Goal: Task Accomplishment & Management: Manage account settings

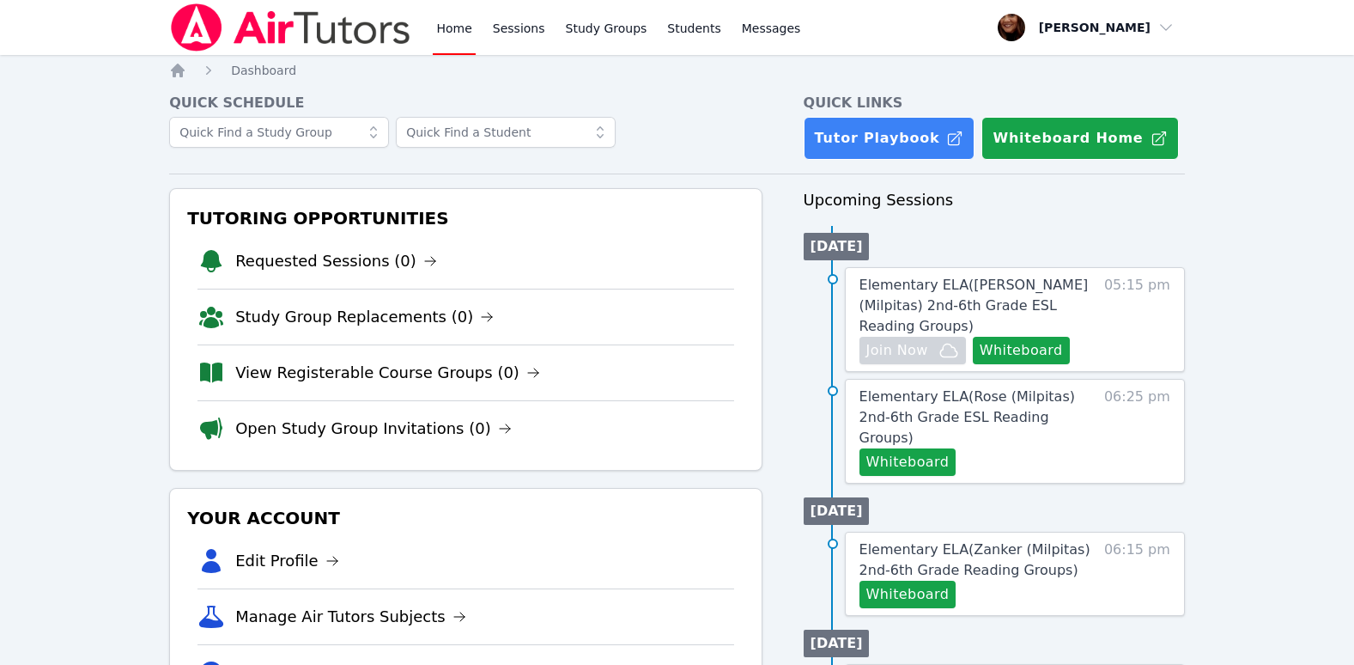
scroll to position [86, 0]
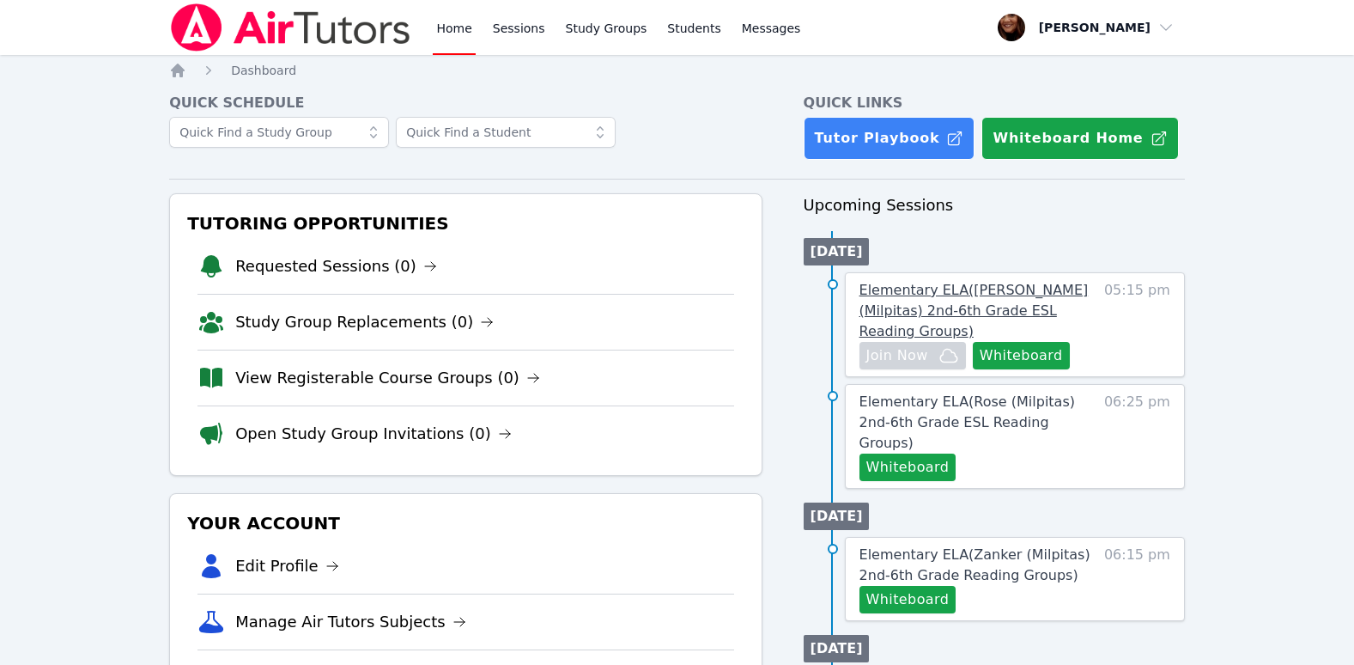
click at [1001, 288] on span "Elementary ELA ( Sinnott (Milpitas) 2nd-6th Grade ESL Reading Groups )" at bounding box center [974, 311] width 229 height 58
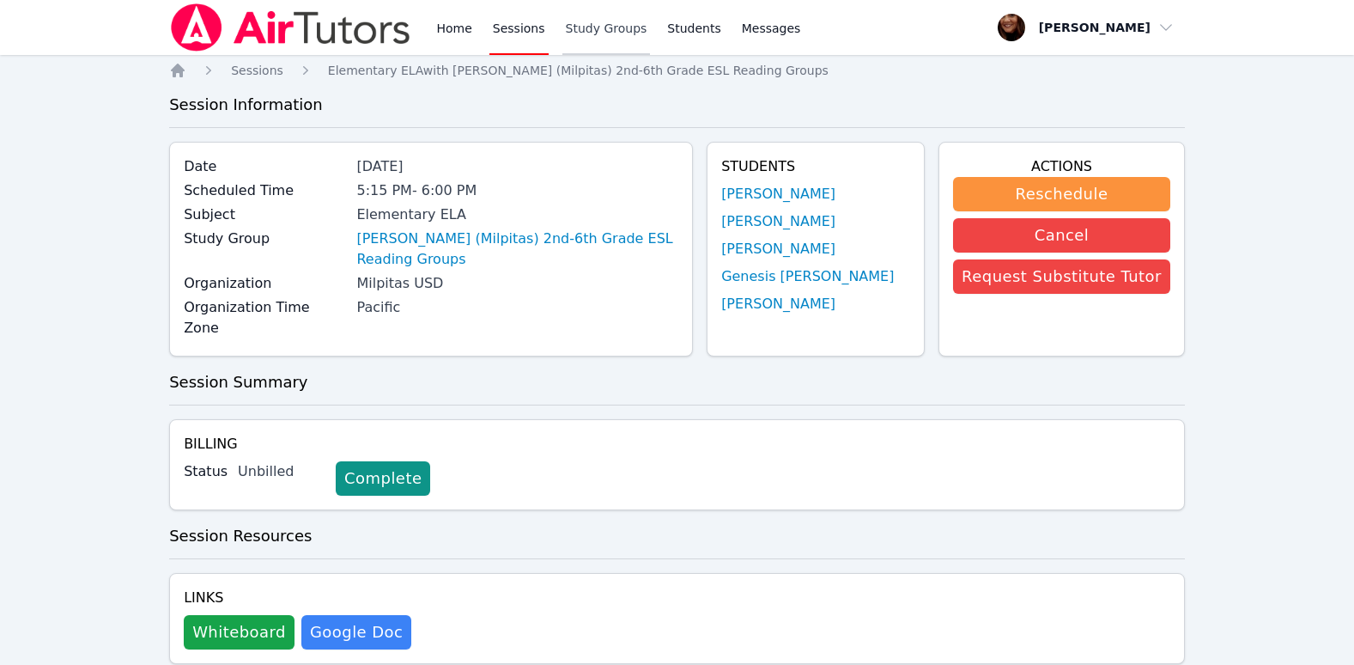
click at [593, 33] on link "Study Groups" at bounding box center [607, 27] width 88 height 55
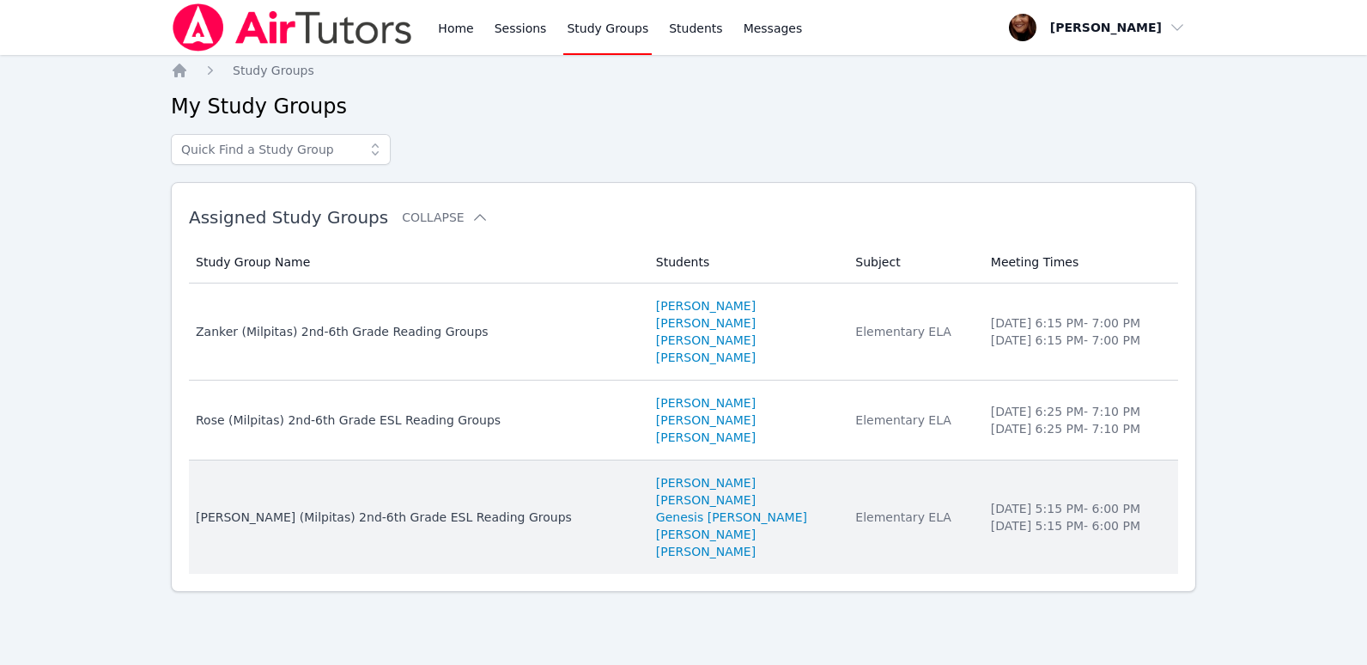
click at [411, 520] on div "[PERSON_NAME] (Milpitas) 2nd-6th Grade ESL Reading Groups" at bounding box center [416, 516] width 440 height 17
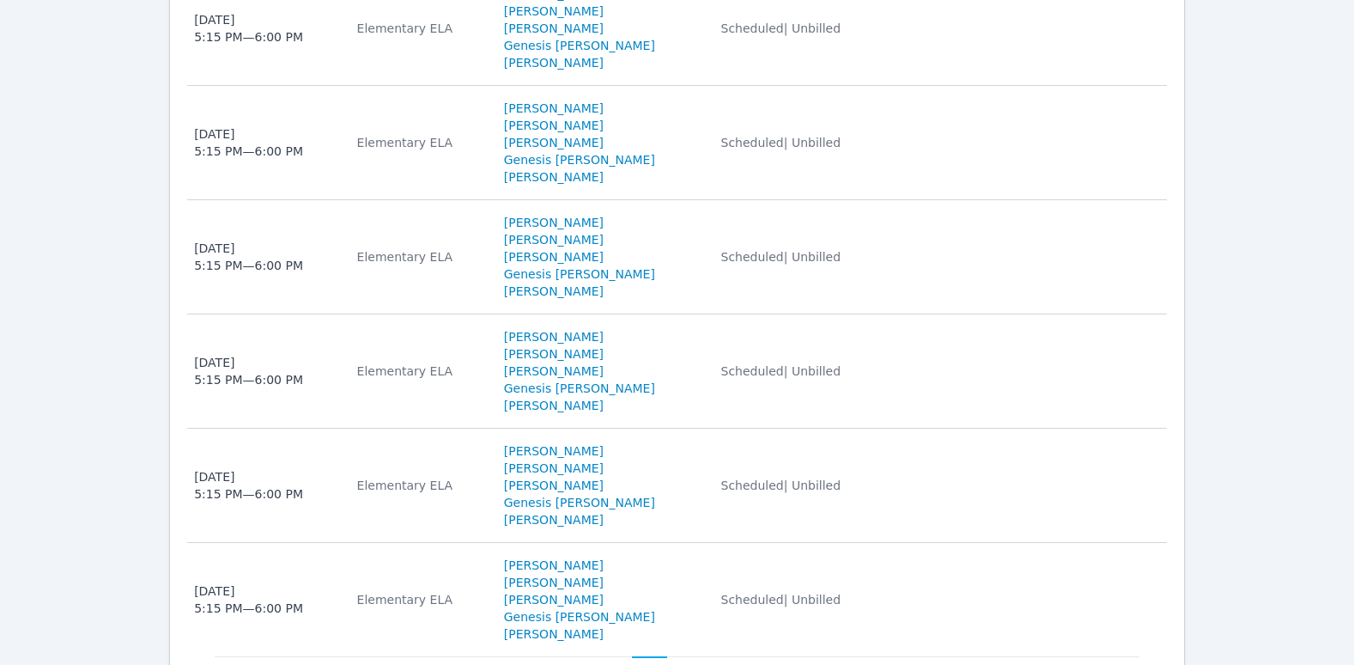
scroll to position [1116, 0]
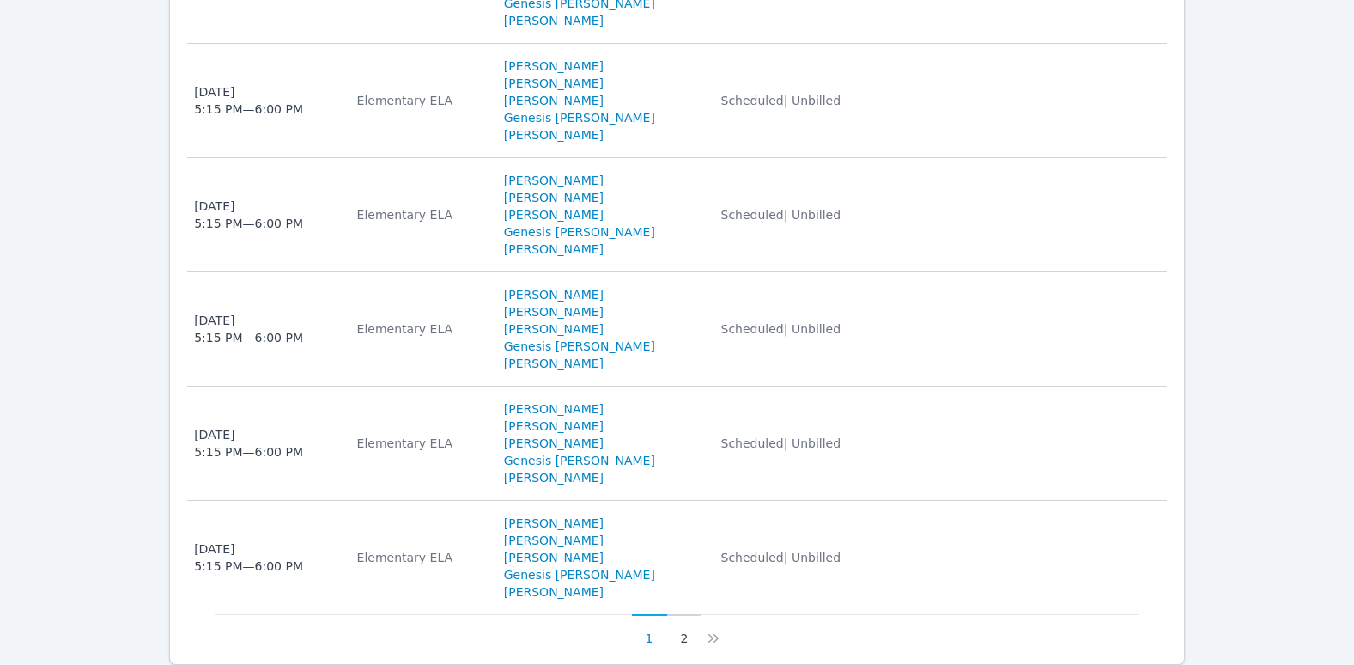
click at [676, 614] on button "2" at bounding box center [684, 630] width 35 height 33
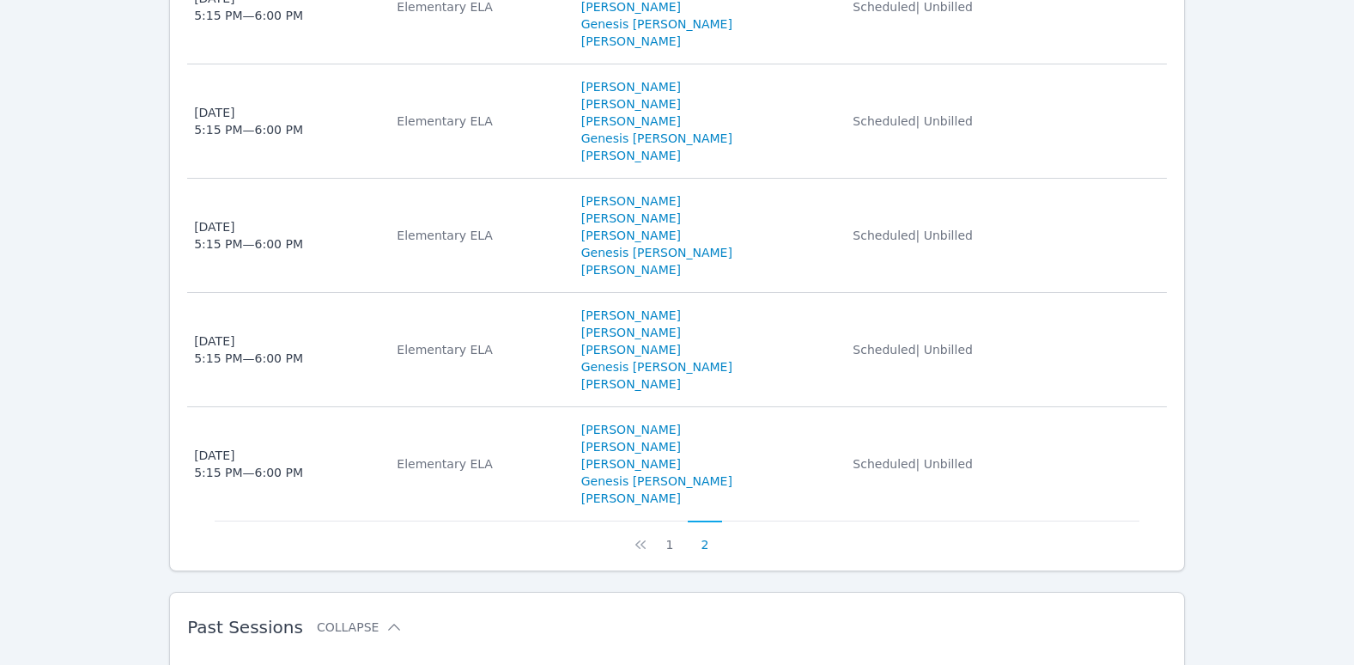
scroll to position [1202, 0]
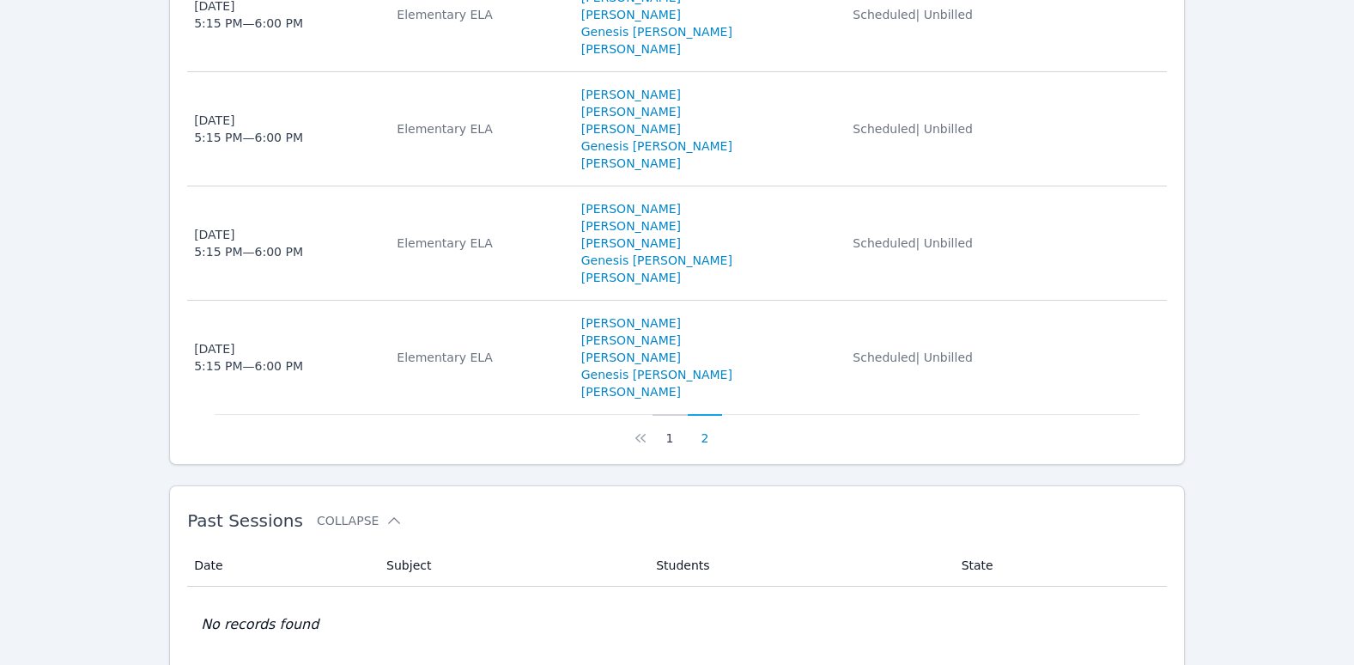
click at [669, 417] on button "1" at bounding box center [670, 430] width 35 height 33
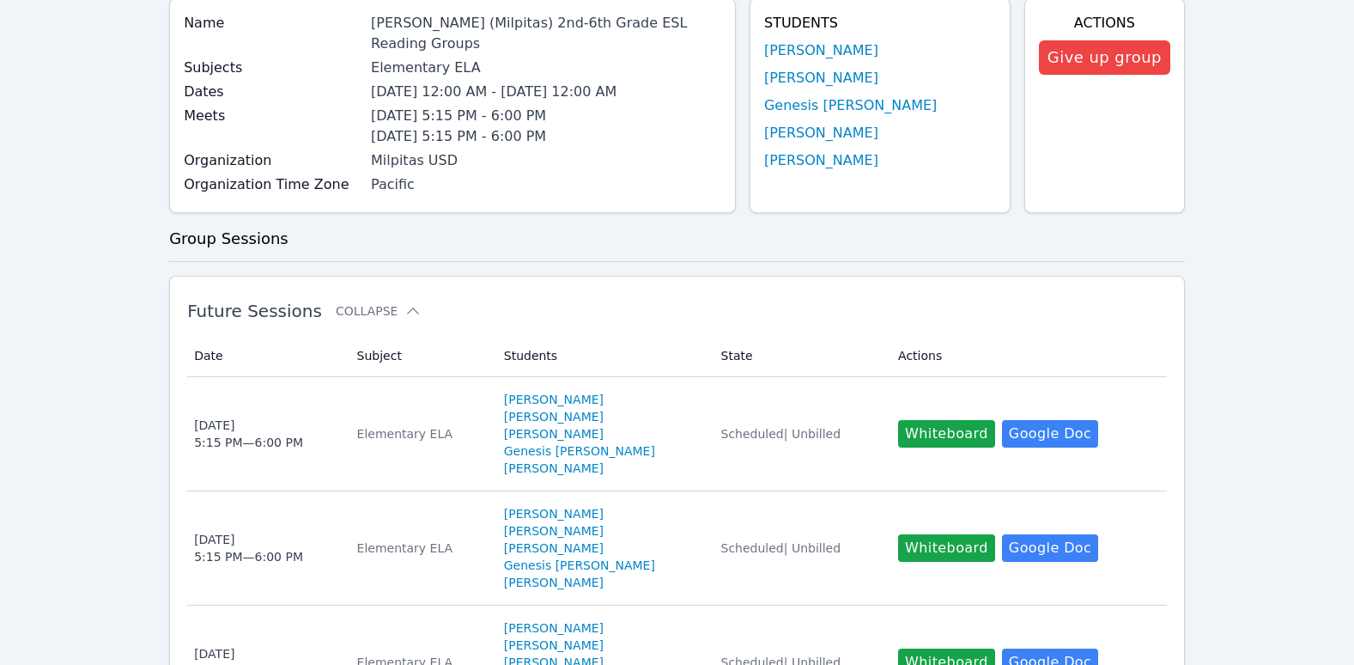
scroll to position [172, 0]
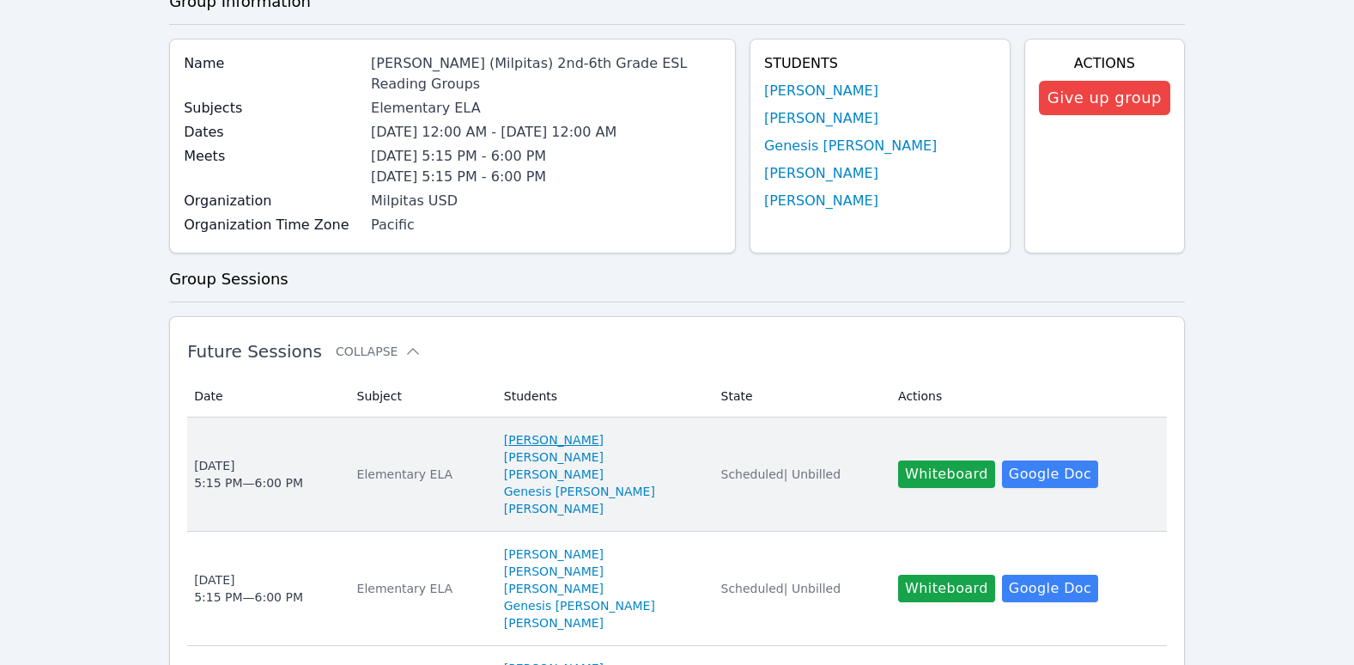
click at [534, 431] on link "Arman Singh" at bounding box center [554, 439] width 100 height 17
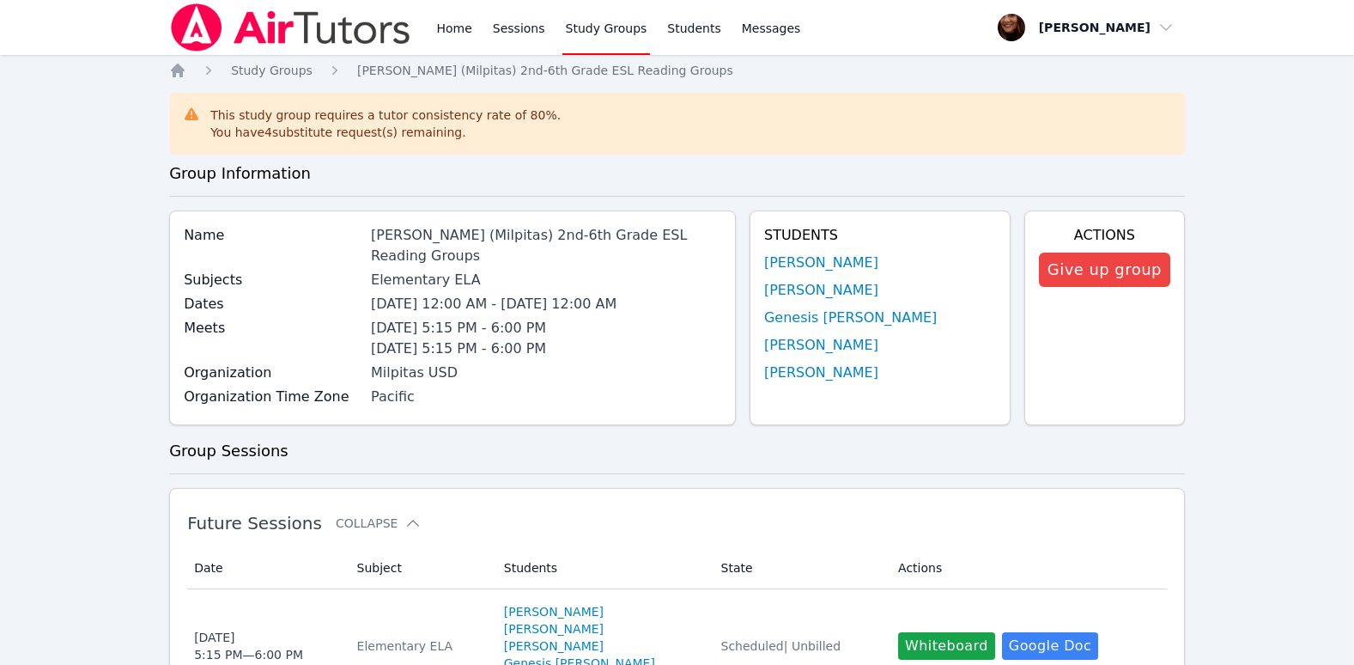
scroll to position [172, 0]
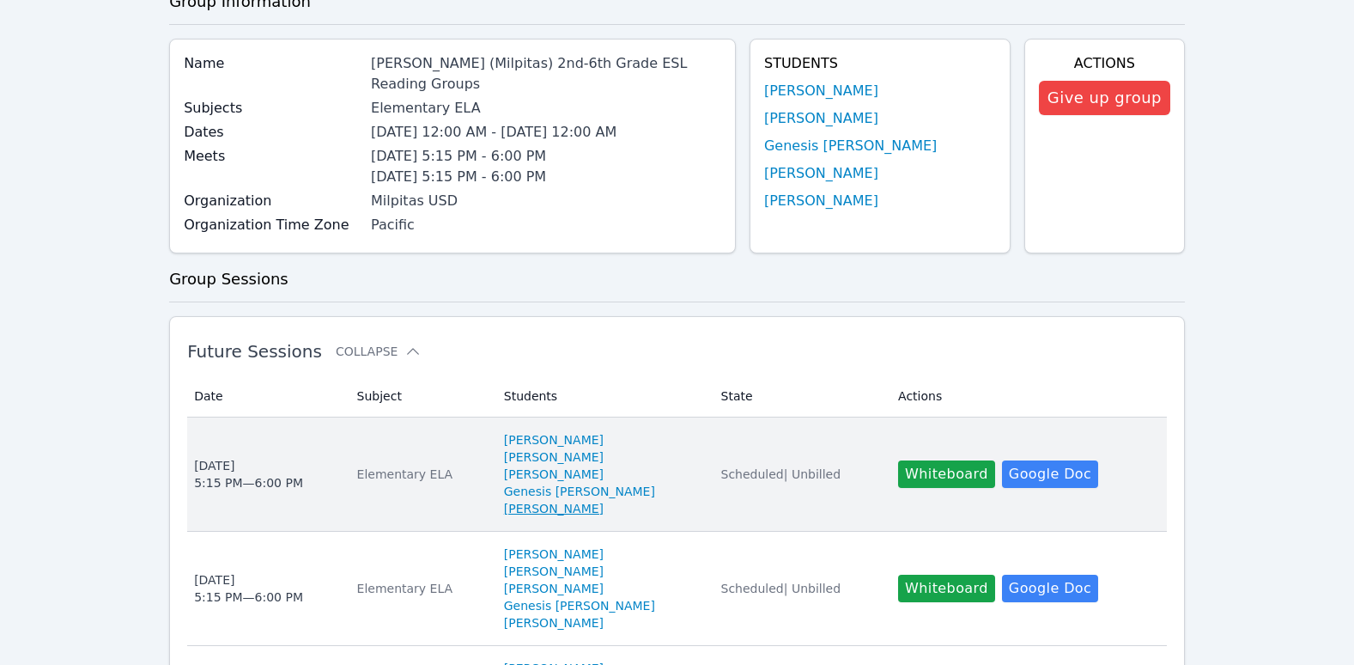
click at [546, 500] on link "Arely Gutierrez" at bounding box center [554, 508] width 100 height 17
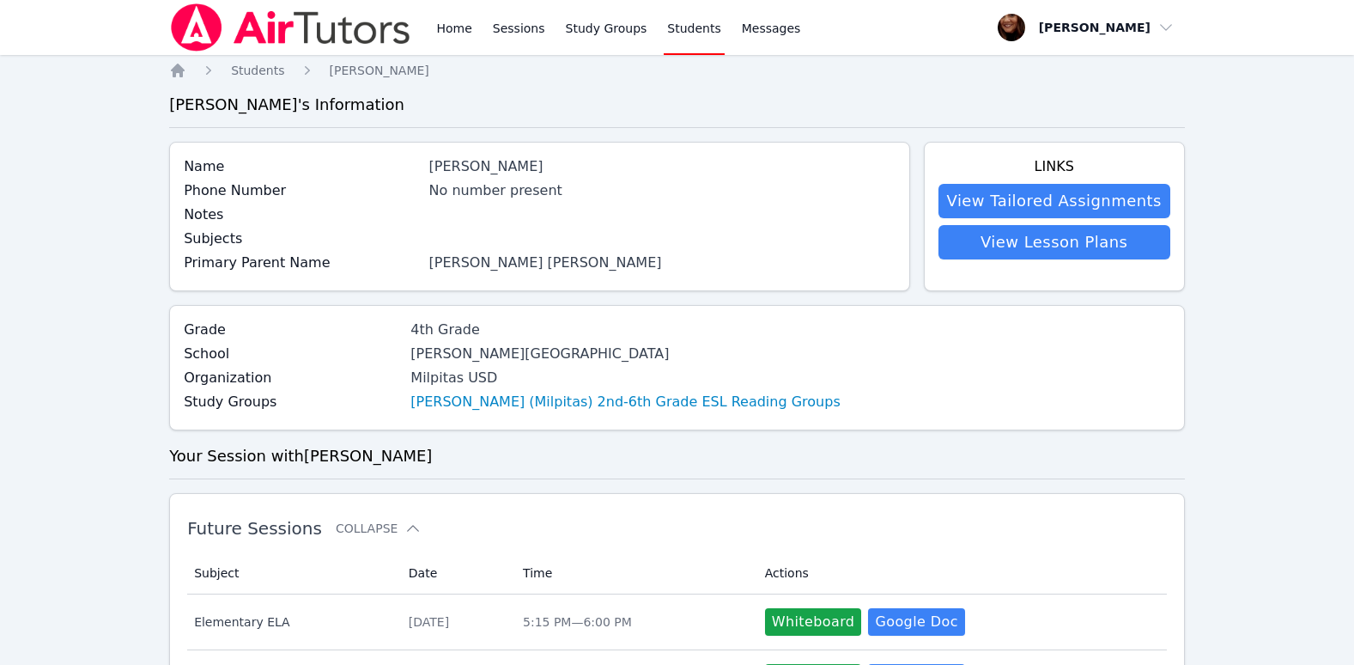
scroll to position [172, 0]
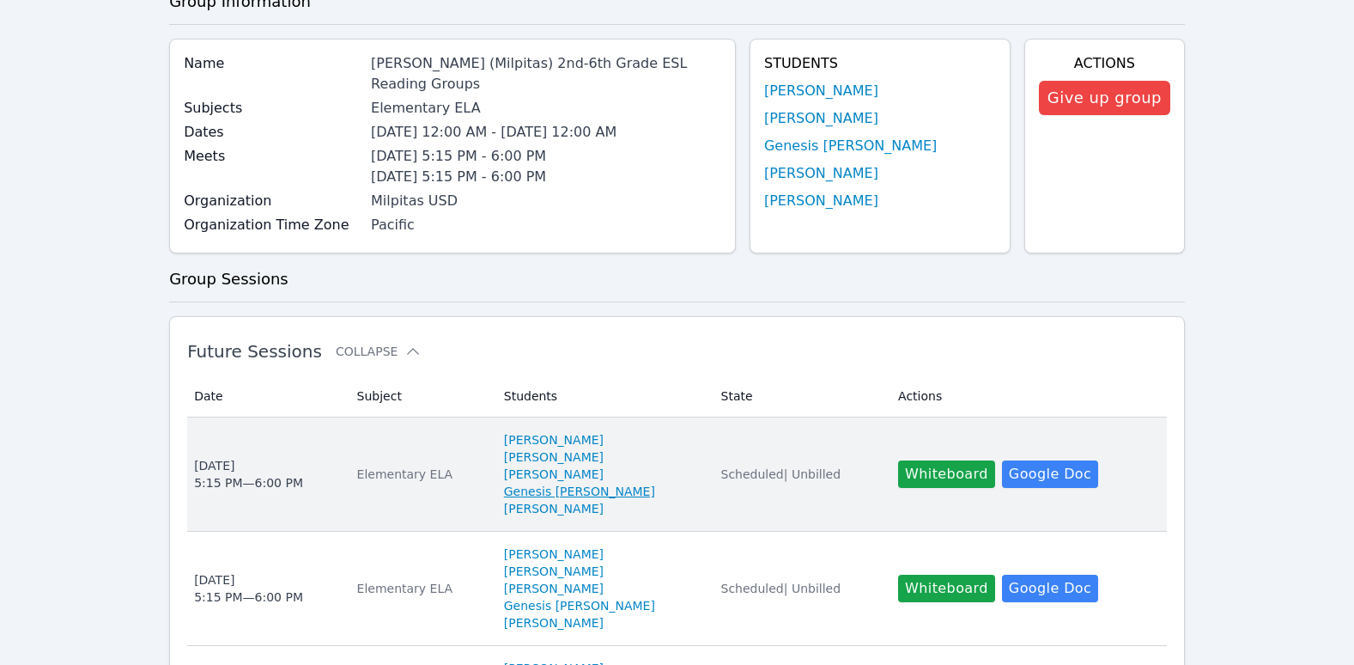
click at [540, 483] on link "Genesis Zepeda" at bounding box center [579, 491] width 151 height 17
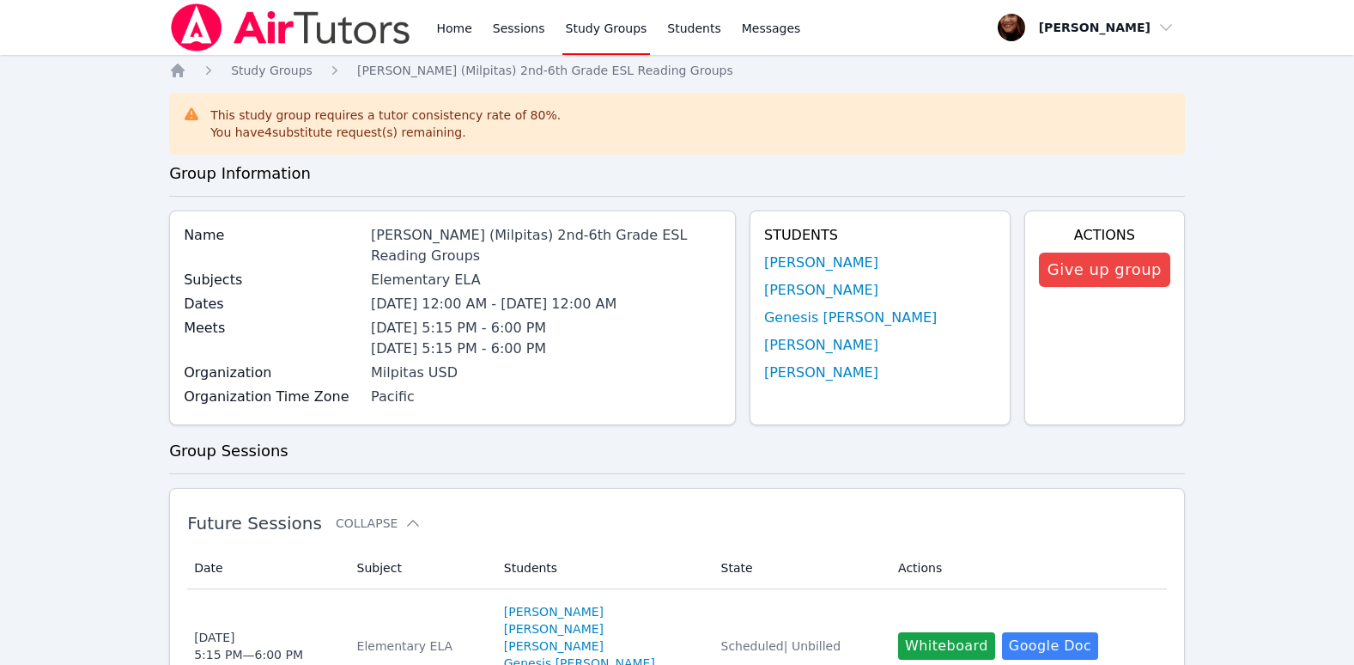
scroll to position [172, 0]
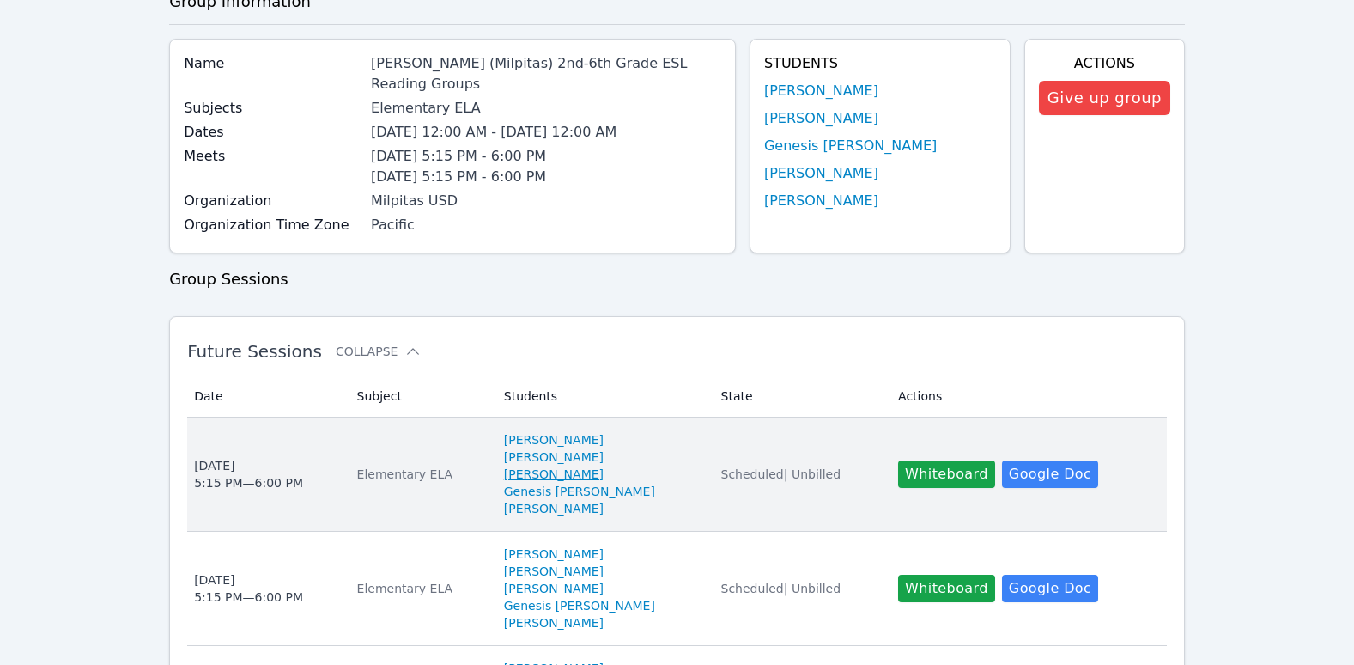
click at [519, 465] on link "Chanh Nguyen" at bounding box center [554, 473] width 100 height 17
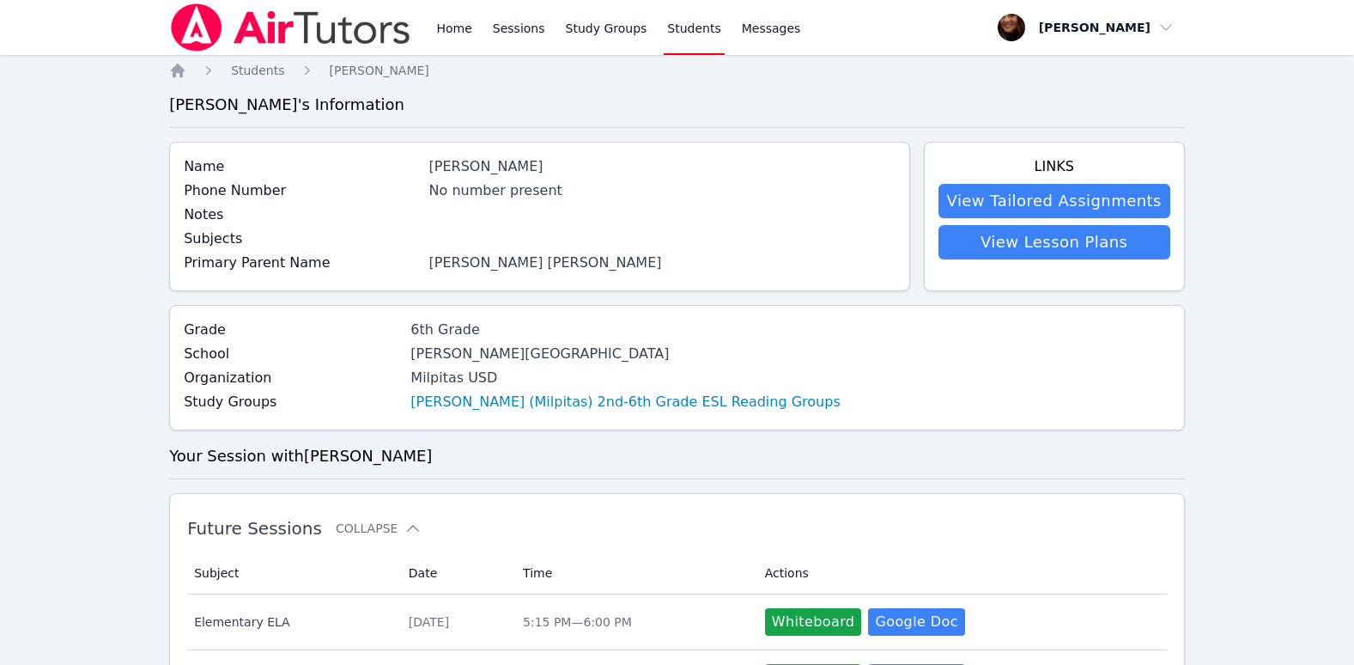
scroll to position [172, 0]
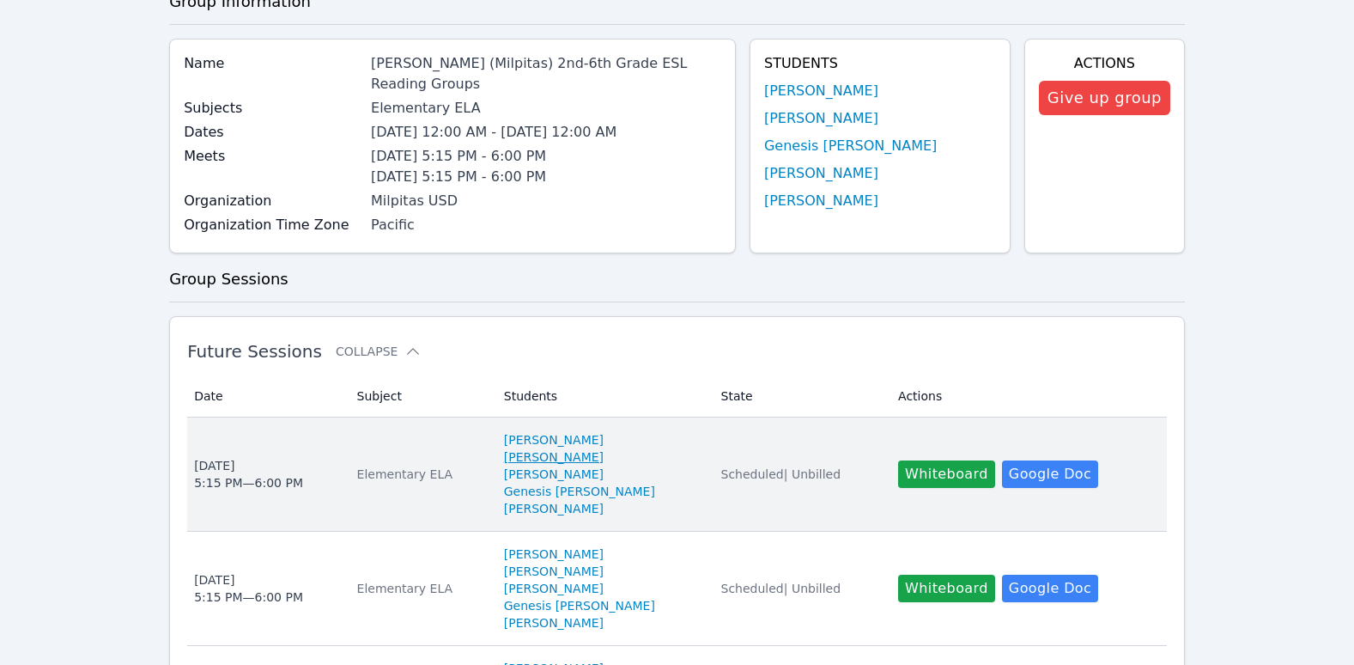
click at [604, 448] on link "Gabriel Cervantes Rodriguez" at bounding box center [554, 456] width 100 height 17
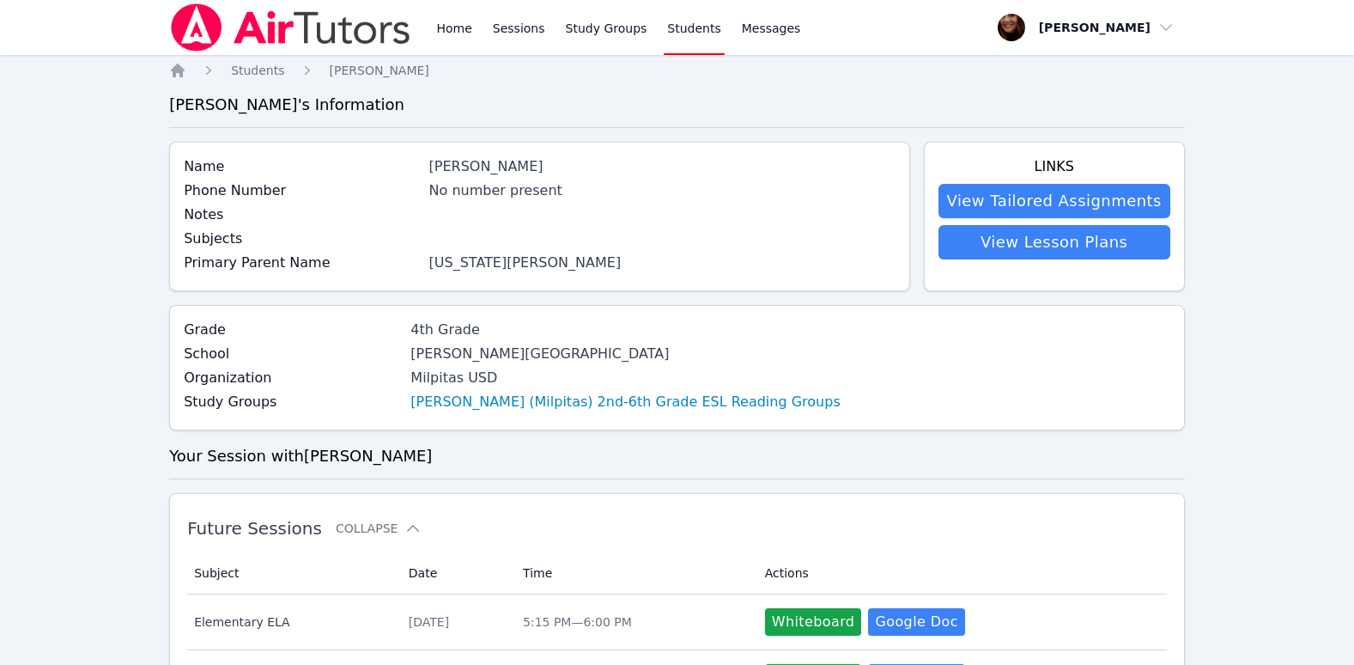
scroll to position [172, 0]
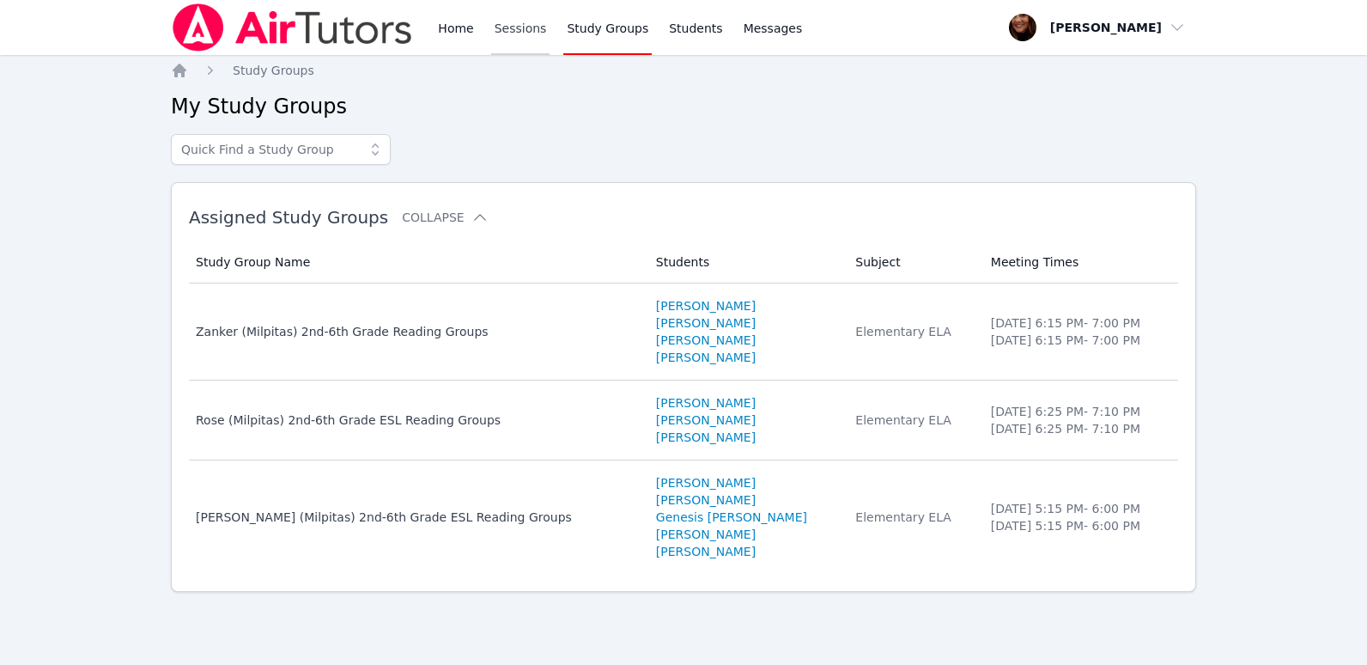
click at [517, 29] on link "Sessions" at bounding box center [520, 27] width 59 height 55
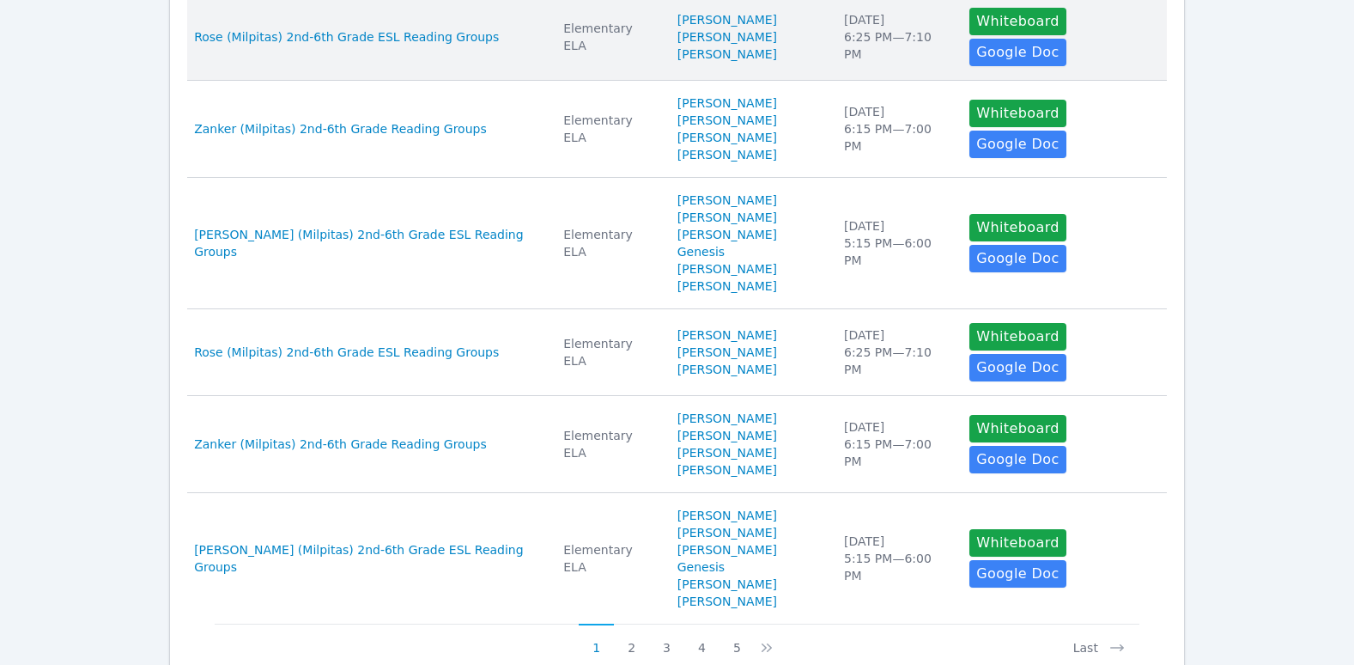
scroll to position [942, 0]
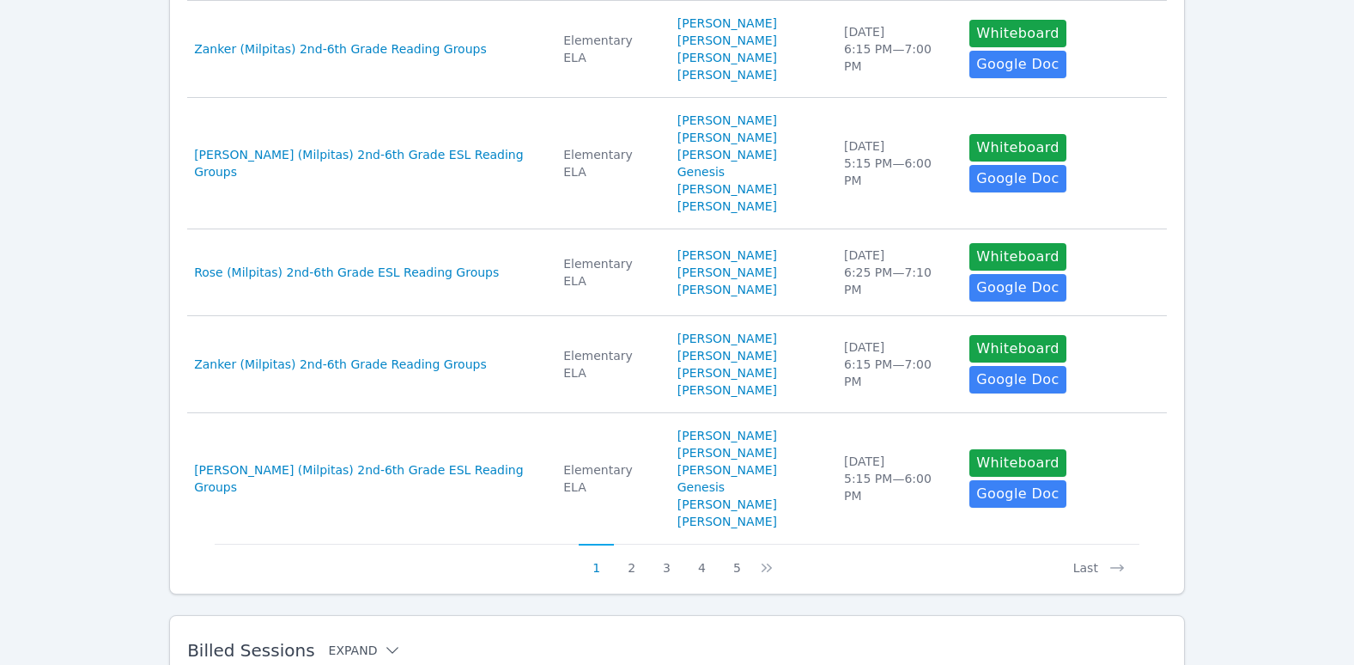
click at [384, 642] on icon at bounding box center [392, 650] width 17 height 17
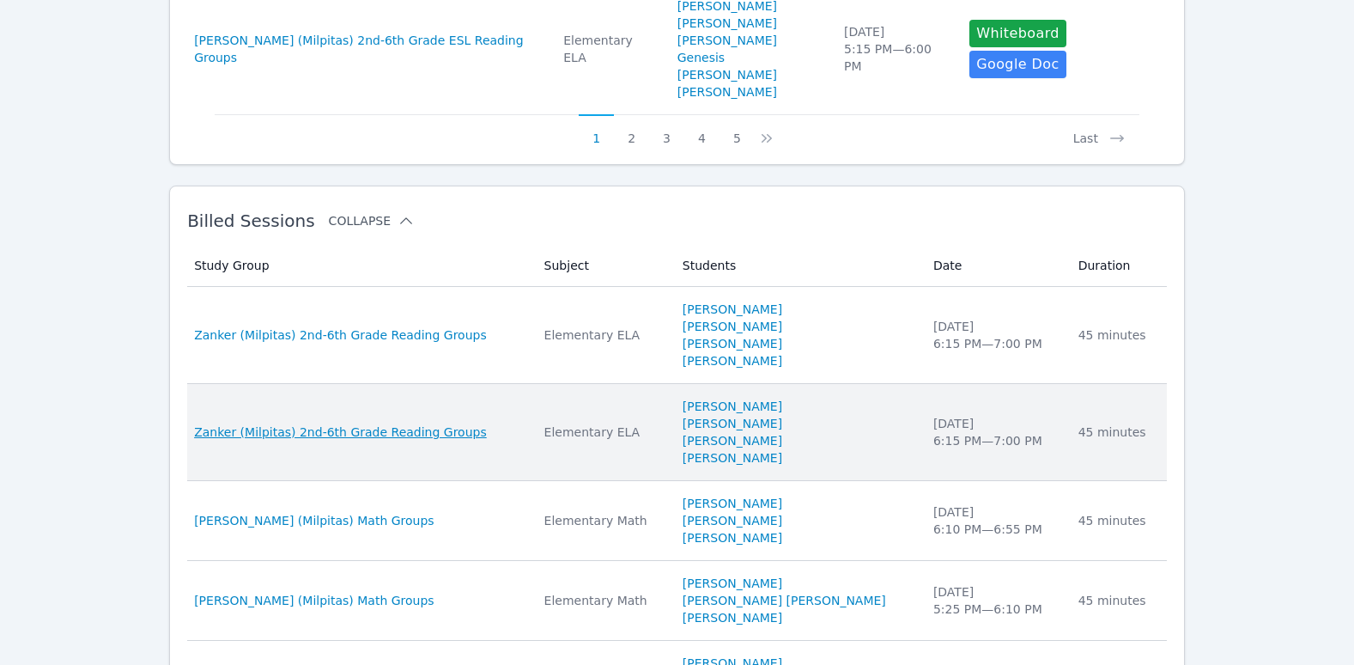
scroll to position [1286, 0]
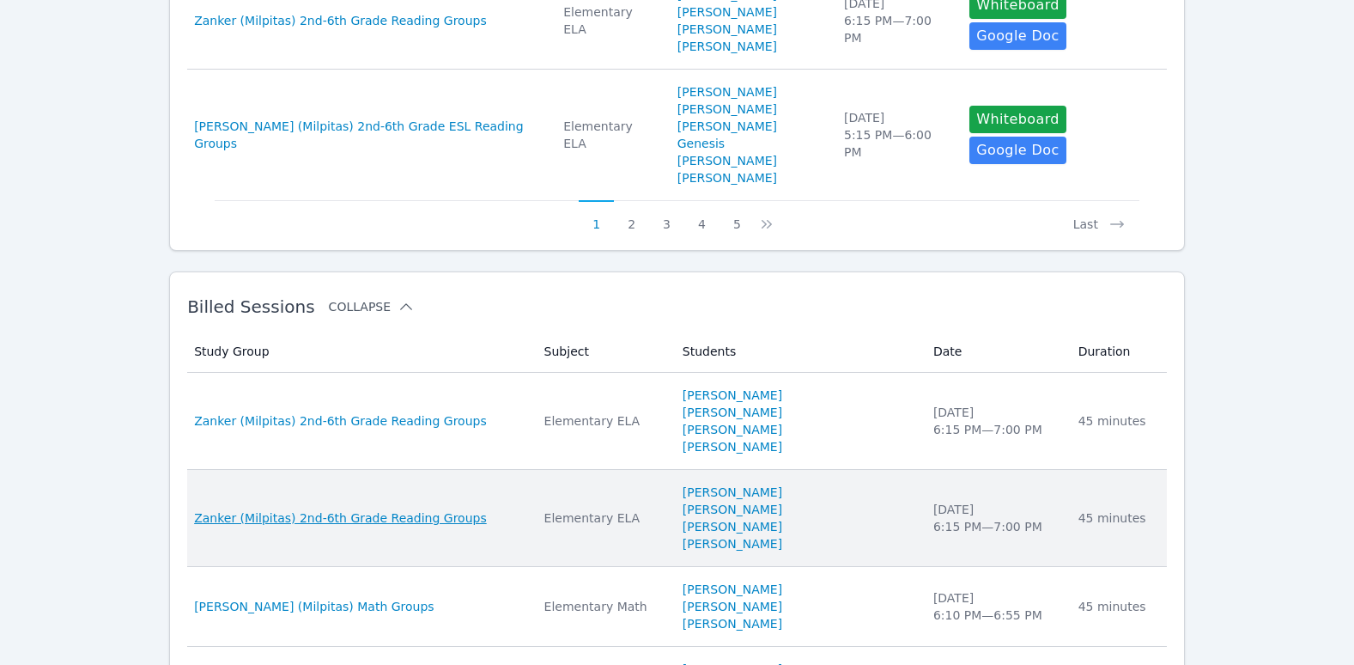
click at [361, 509] on span "Zanker (Milpitas) 2nd-6th Grade Reading Groups" at bounding box center [340, 517] width 293 height 17
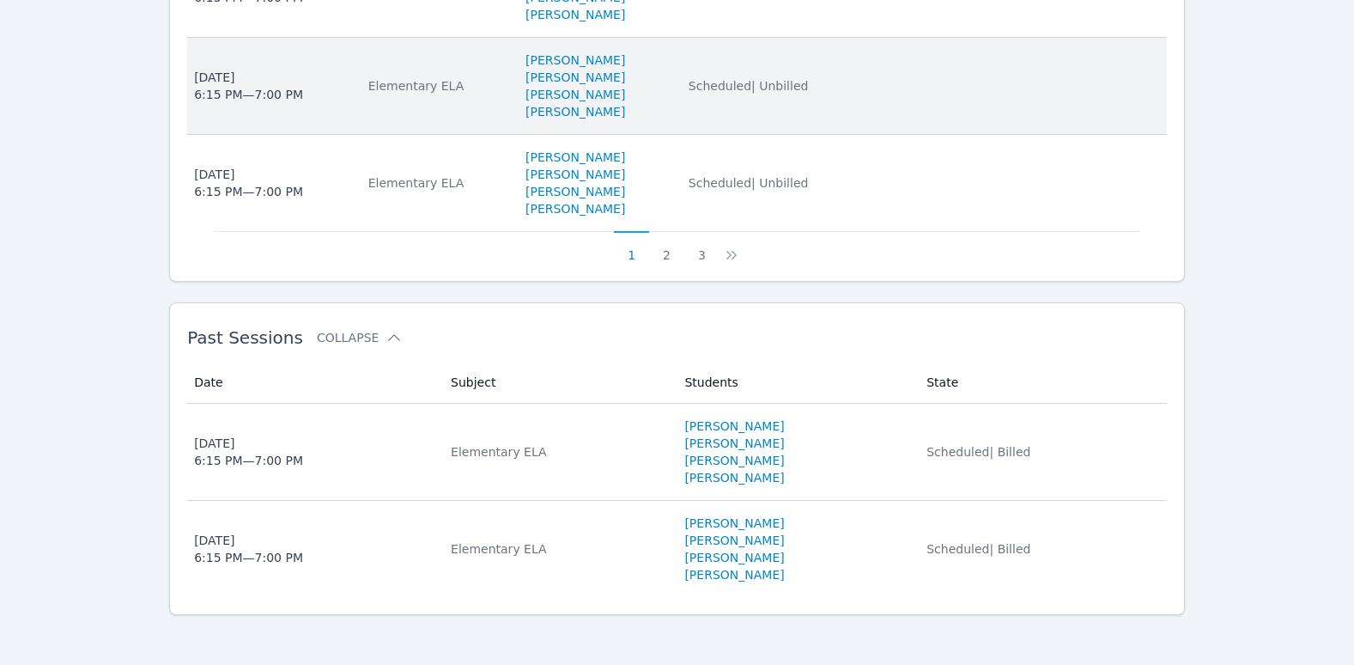
scroll to position [1312, 0]
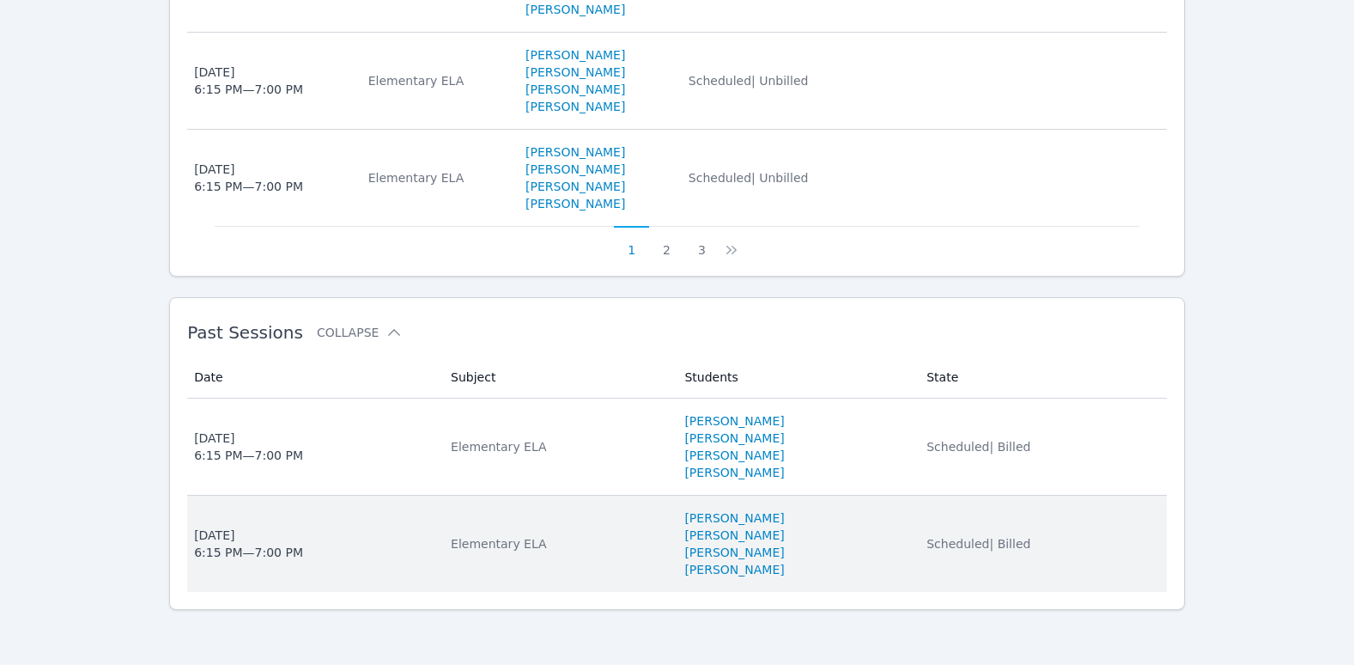
click at [229, 537] on div "Wed Oct 1, 2025 6:15 PM — 7:00 PM" at bounding box center [248, 543] width 109 height 34
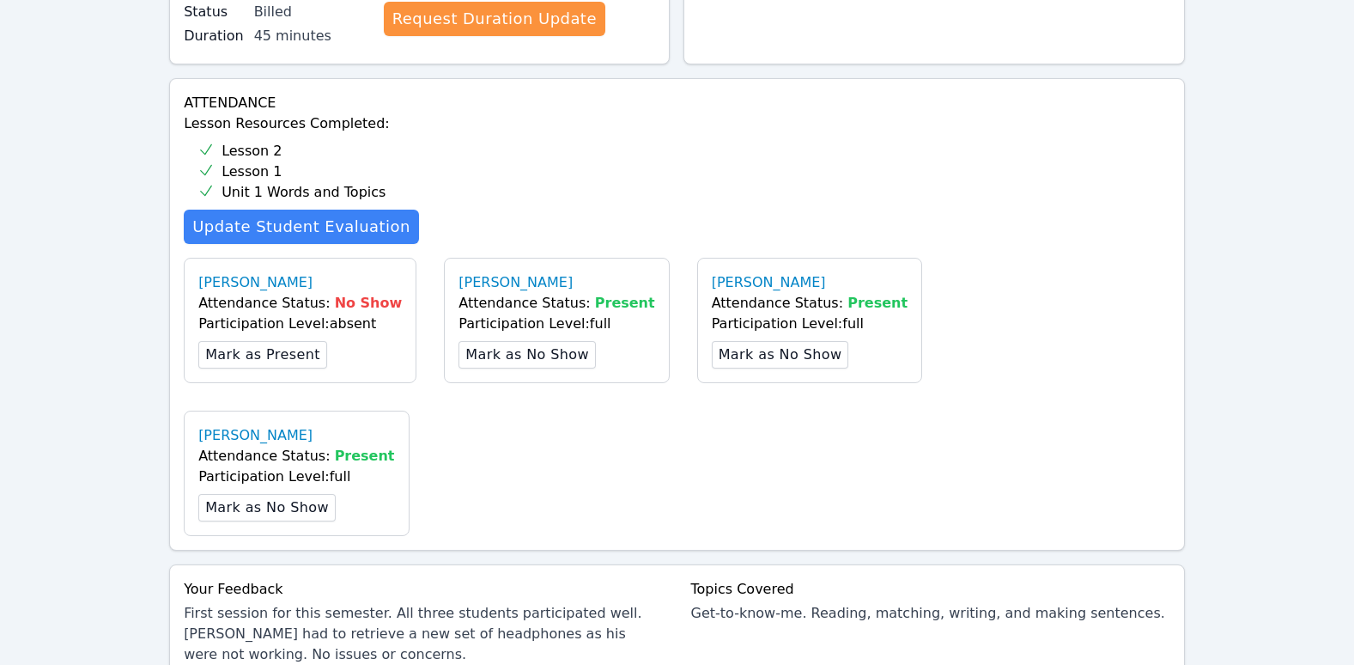
scroll to position [601, 0]
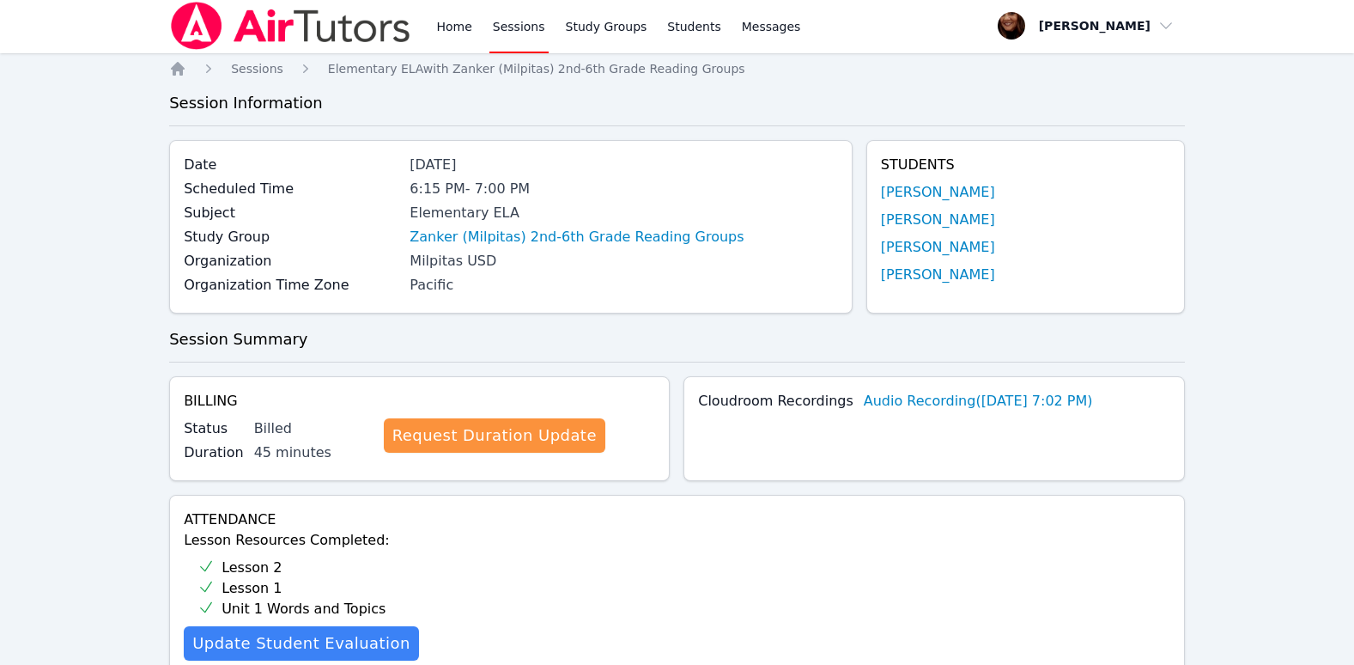
scroll to position [0, 0]
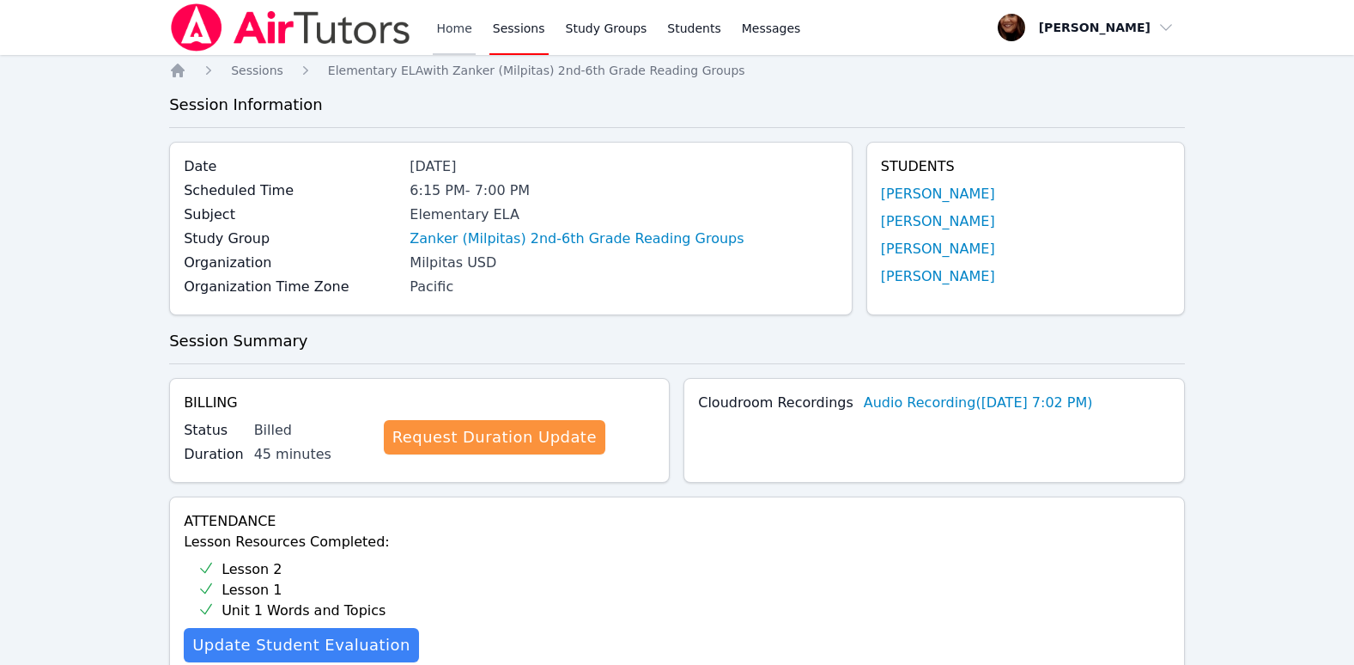
click at [443, 34] on link "Home" at bounding box center [454, 27] width 42 height 55
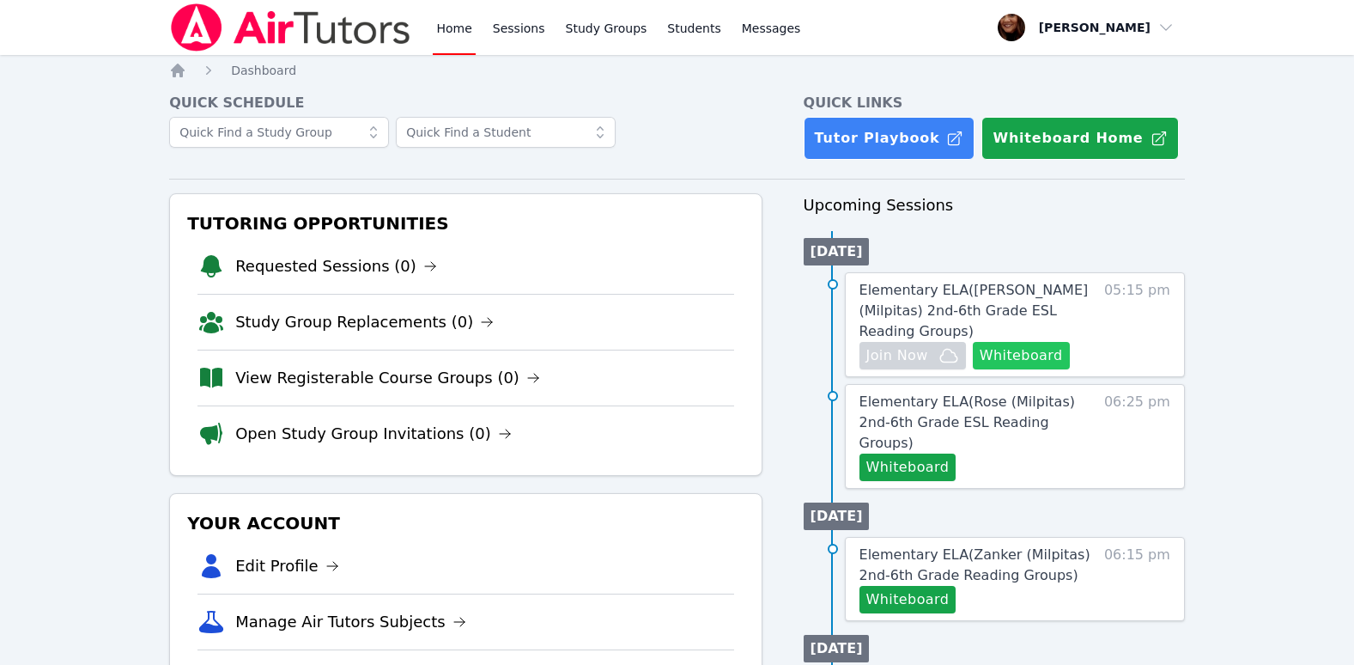
click at [1044, 342] on button "Whiteboard" at bounding box center [1021, 355] width 97 height 27
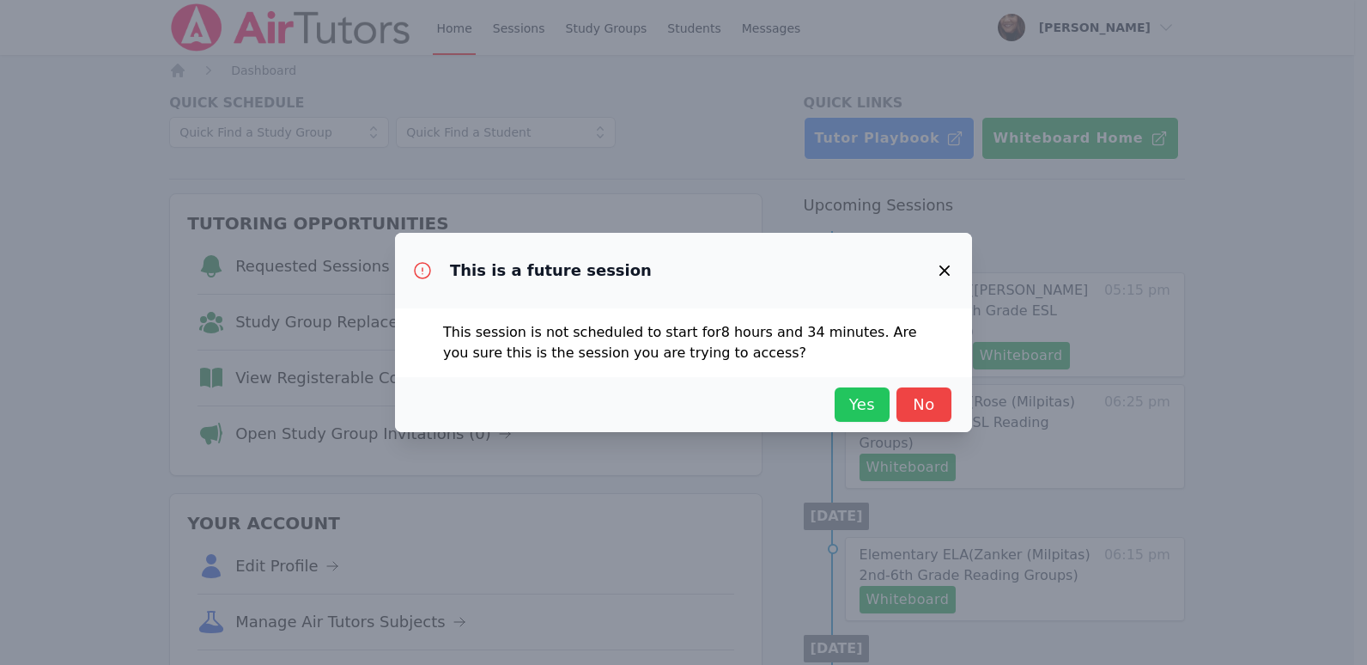
click at [868, 407] on span "Yes" at bounding box center [862, 404] width 38 height 24
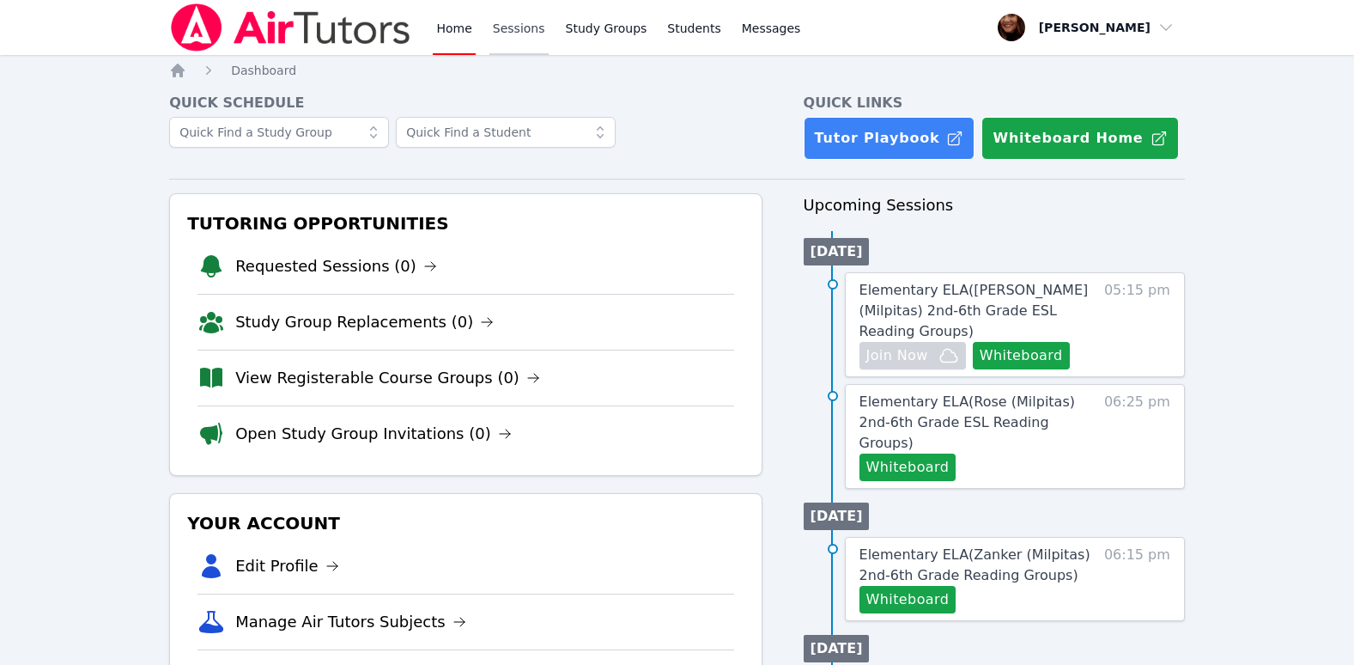
click at [508, 25] on link "Sessions" at bounding box center [519, 27] width 59 height 55
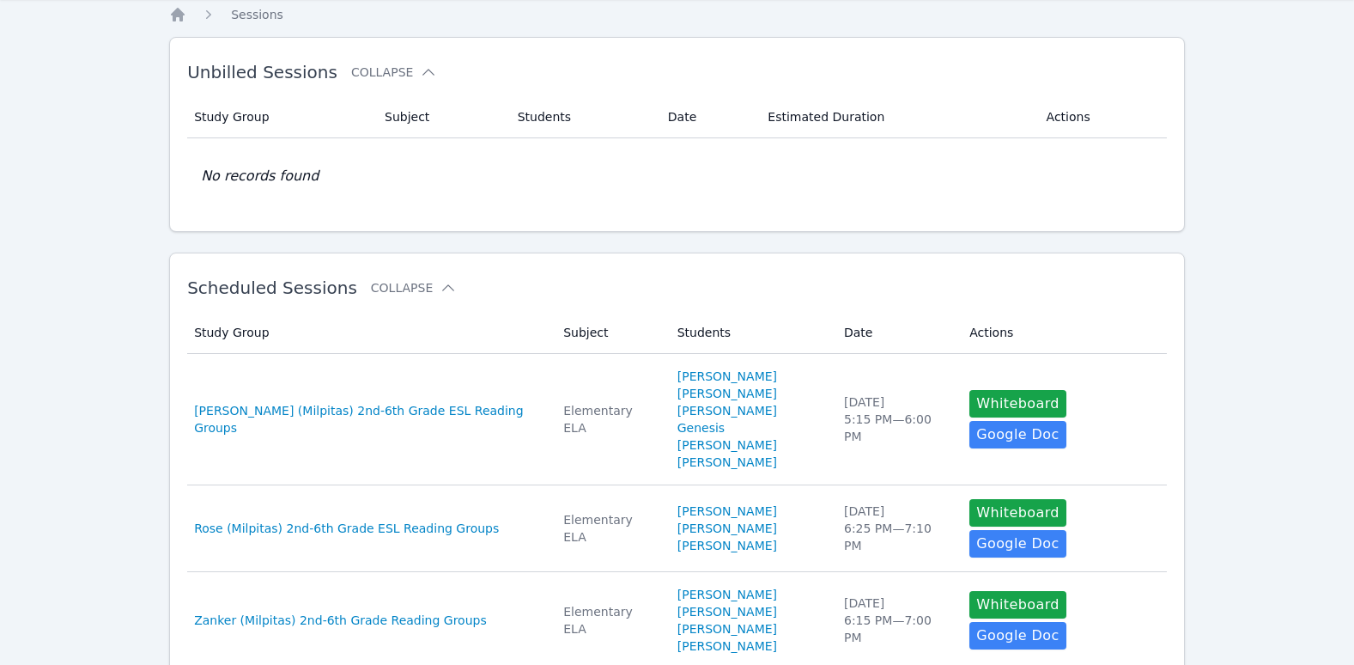
scroll to position [86, 0]
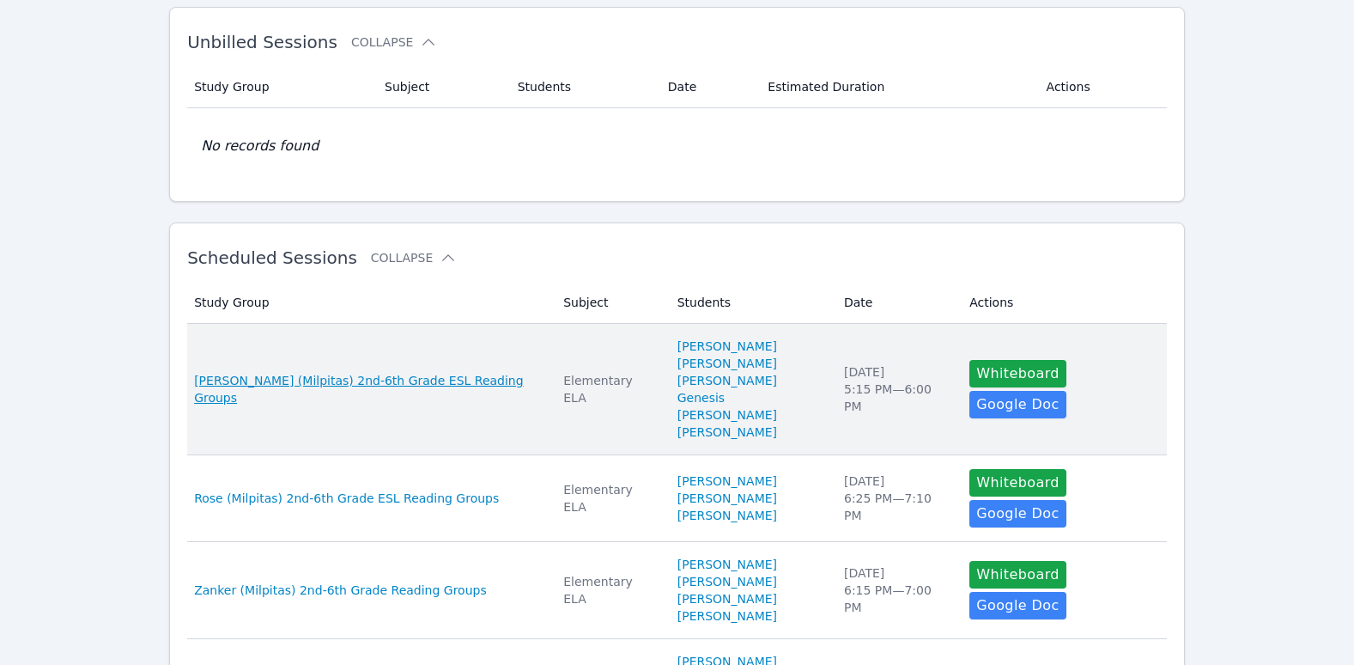
click at [391, 375] on span "[PERSON_NAME] (Milpitas) 2nd-6th Grade ESL Reading Groups" at bounding box center [368, 389] width 349 height 34
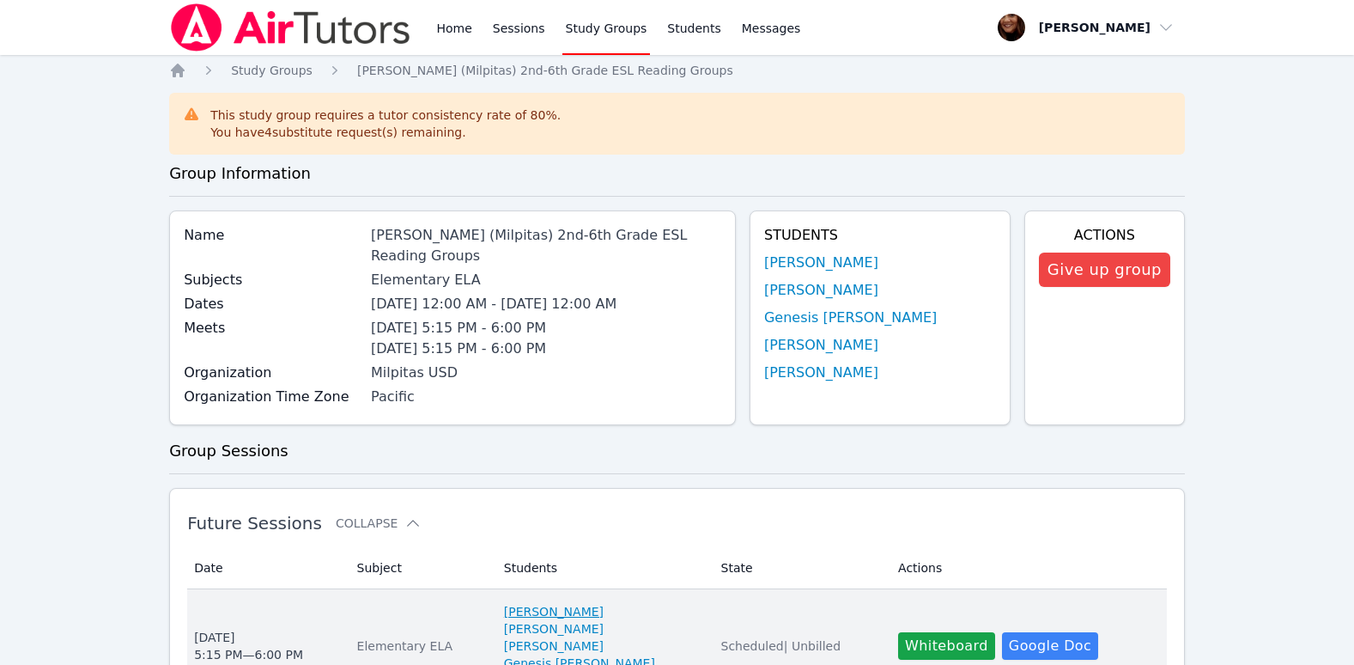
click at [516, 603] on link "Arman Singh" at bounding box center [554, 611] width 100 height 17
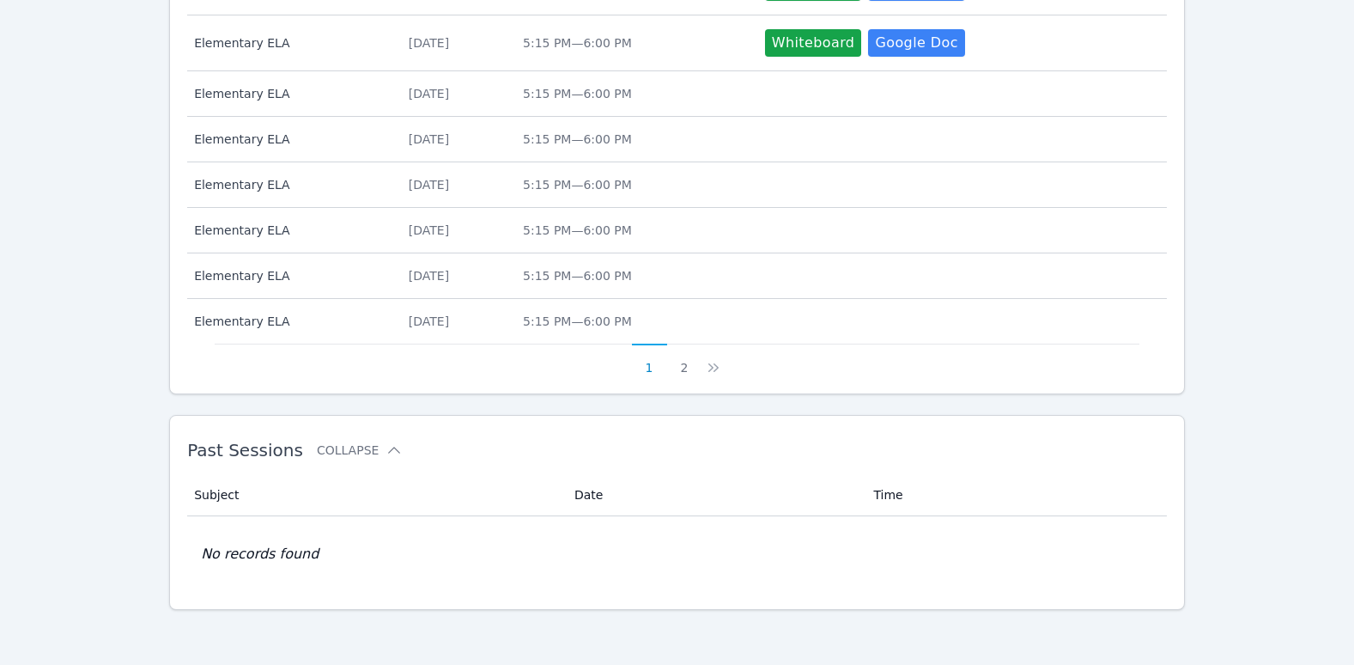
scroll to position [317, 0]
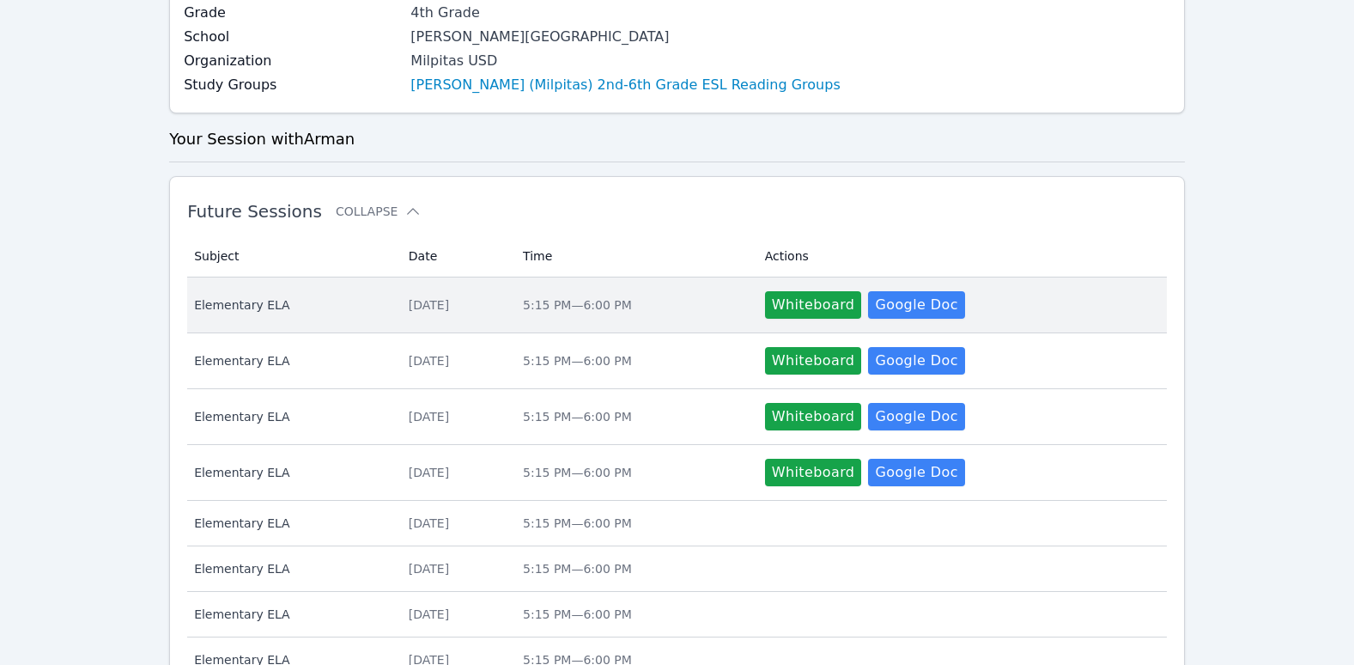
click at [248, 303] on span "Elementary ELA" at bounding box center [291, 304] width 194 height 17
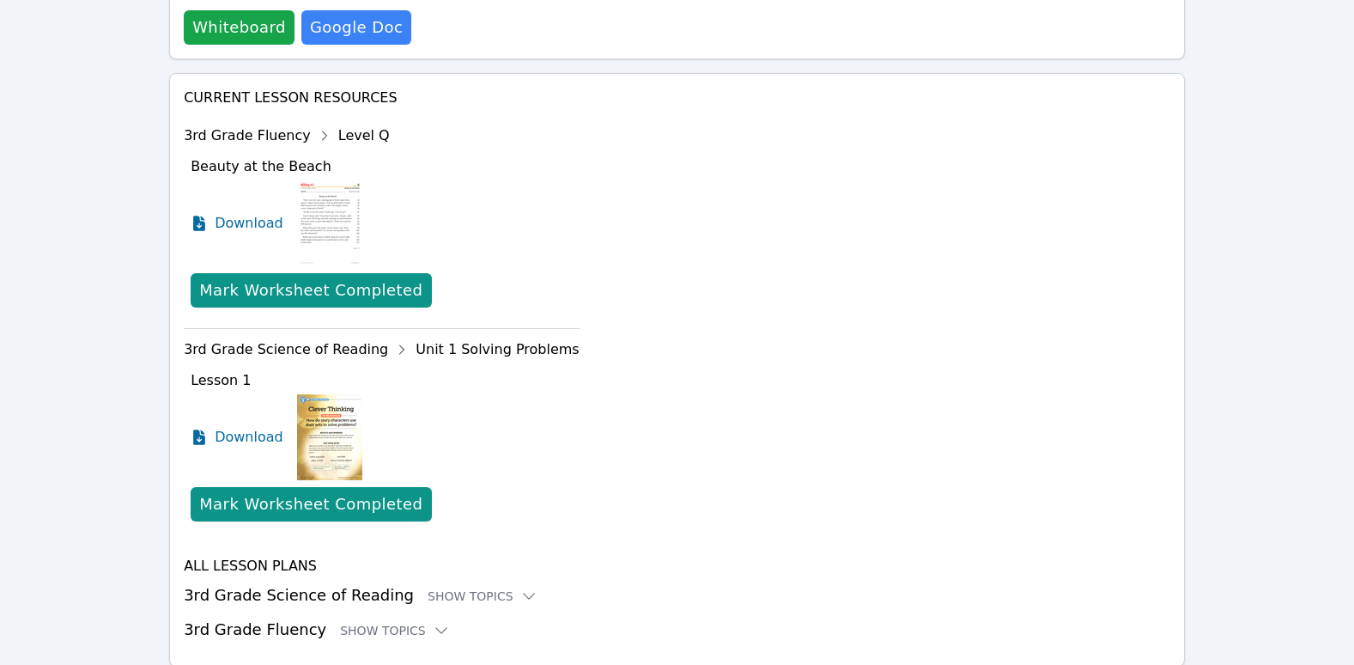
scroll to position [634, 0]
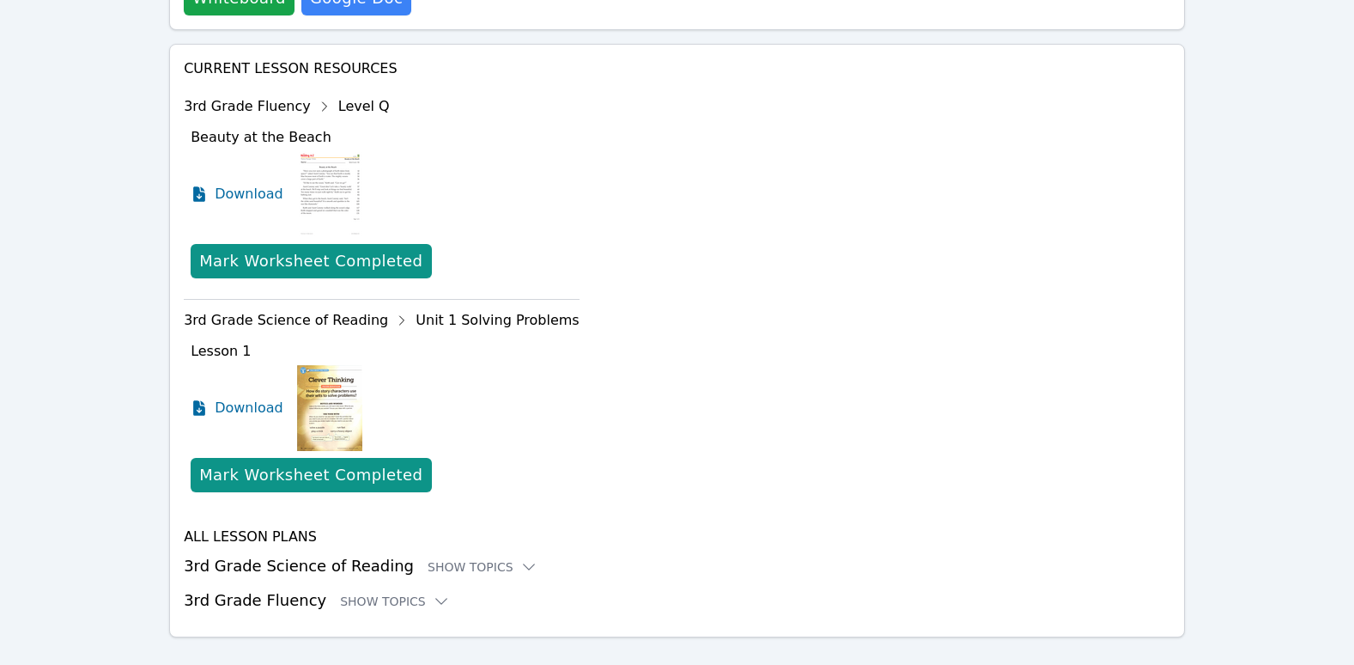
click at [503, 554] on h3 "3rd Grade Science of Reading Show Topics" at bounding box center [677, 566] width 987 height 24
click at [520, 558] on icon at bounding box center [528, 566] width 17 height 17
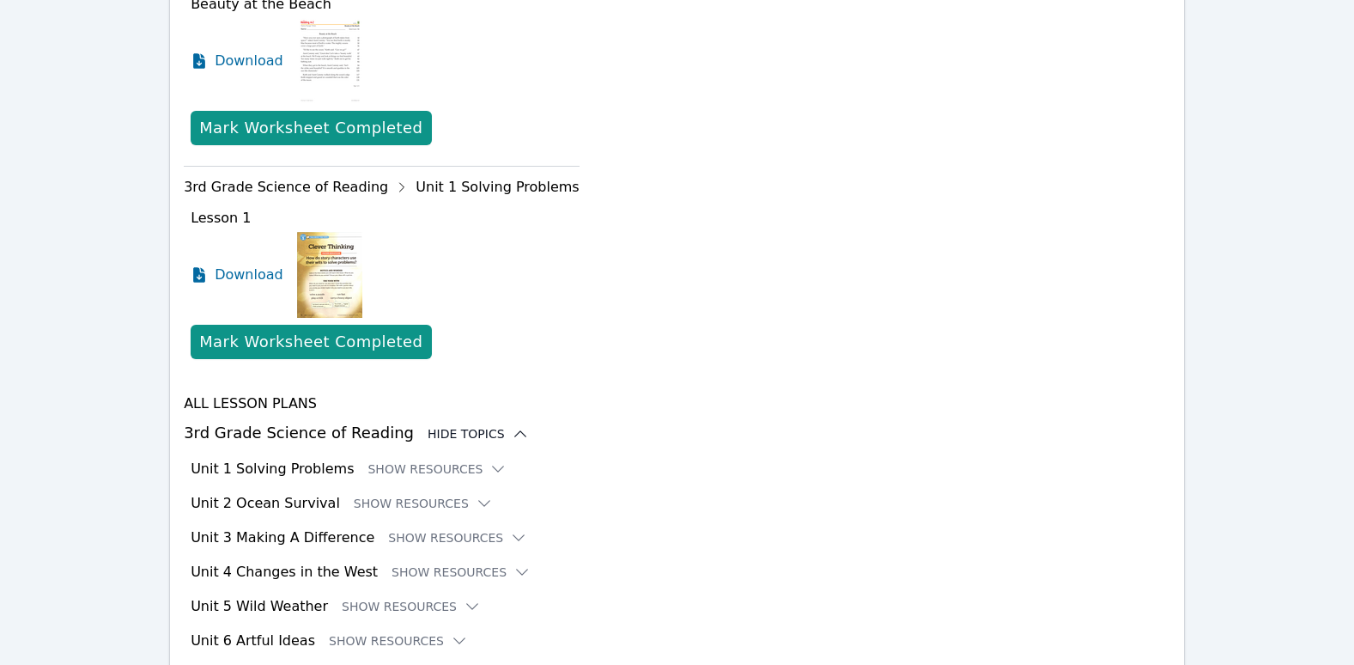
scroll to position [806, 0]
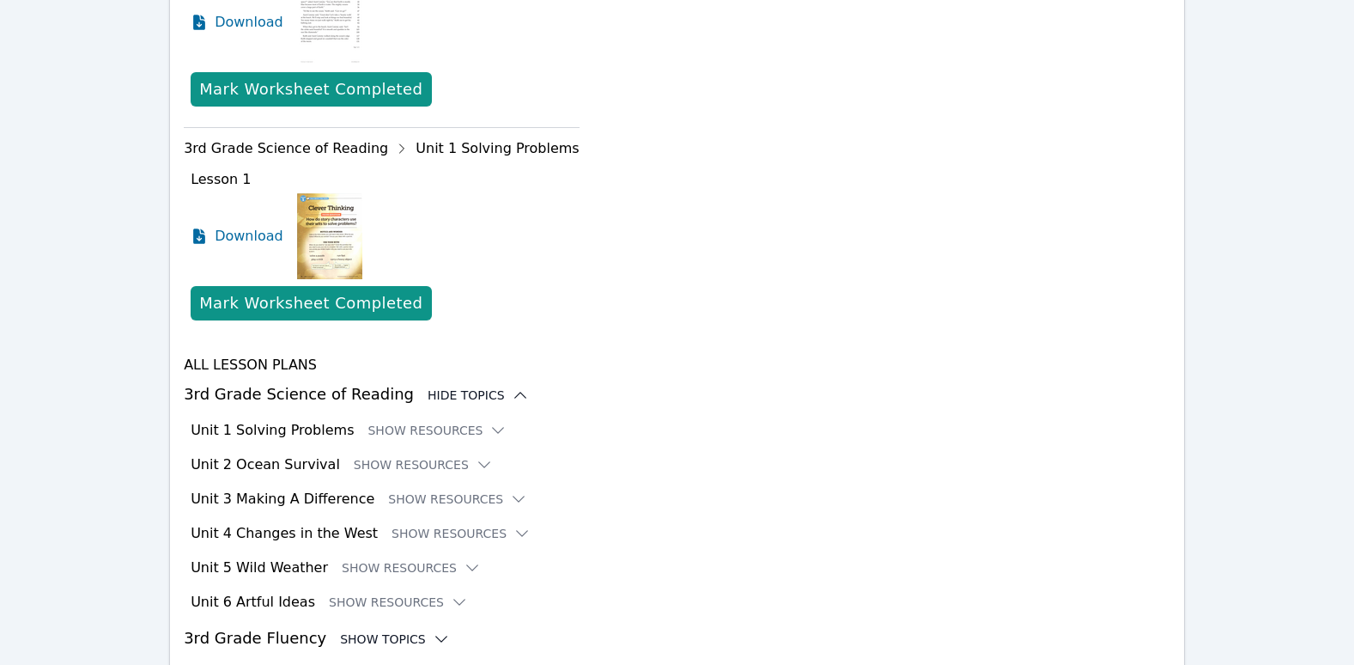
click at [433, 630] on icon at bounding box center [441, 638] width 17 height 17
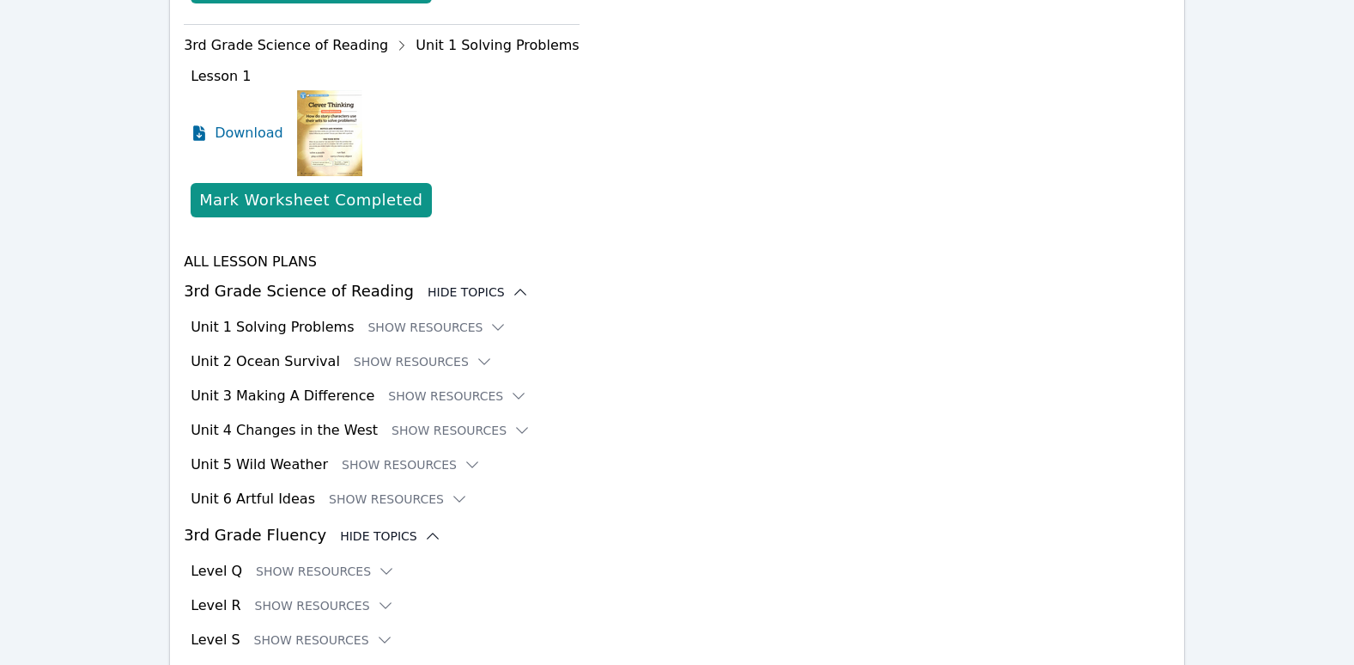
scroll to position [977, 0]
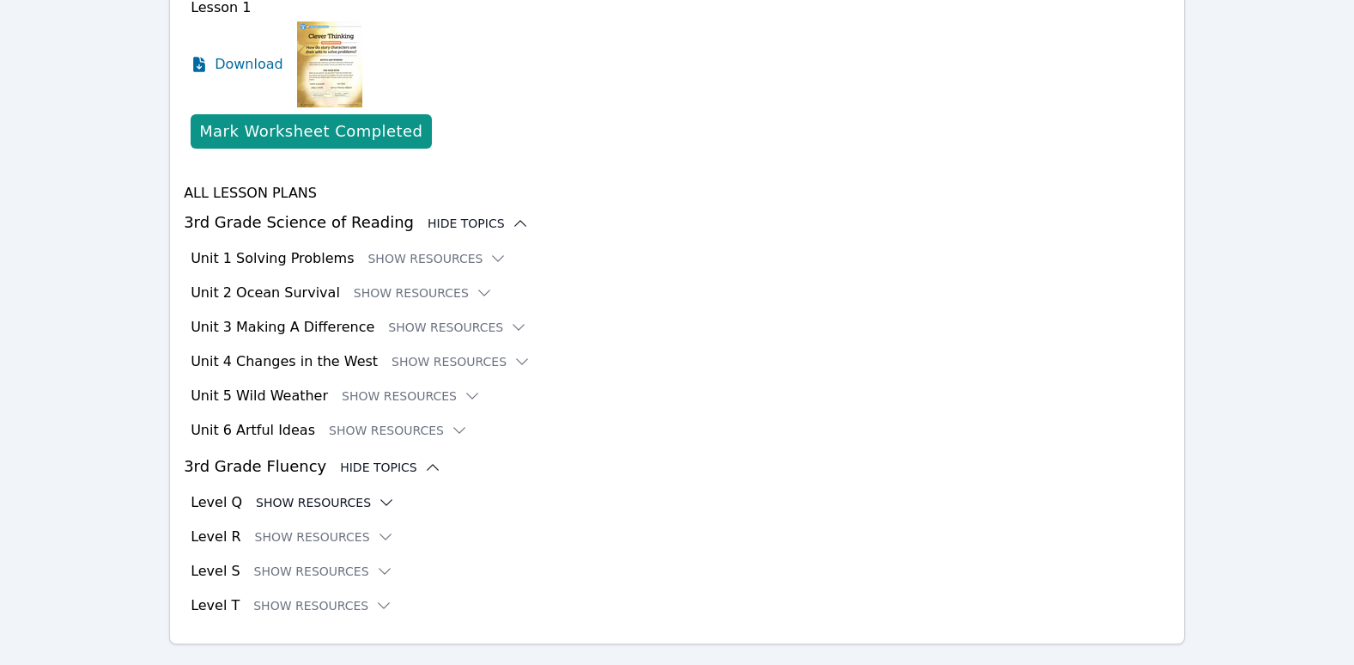
click at [378, 494] on icon at bounding box center [386, 502] width 17 height 17
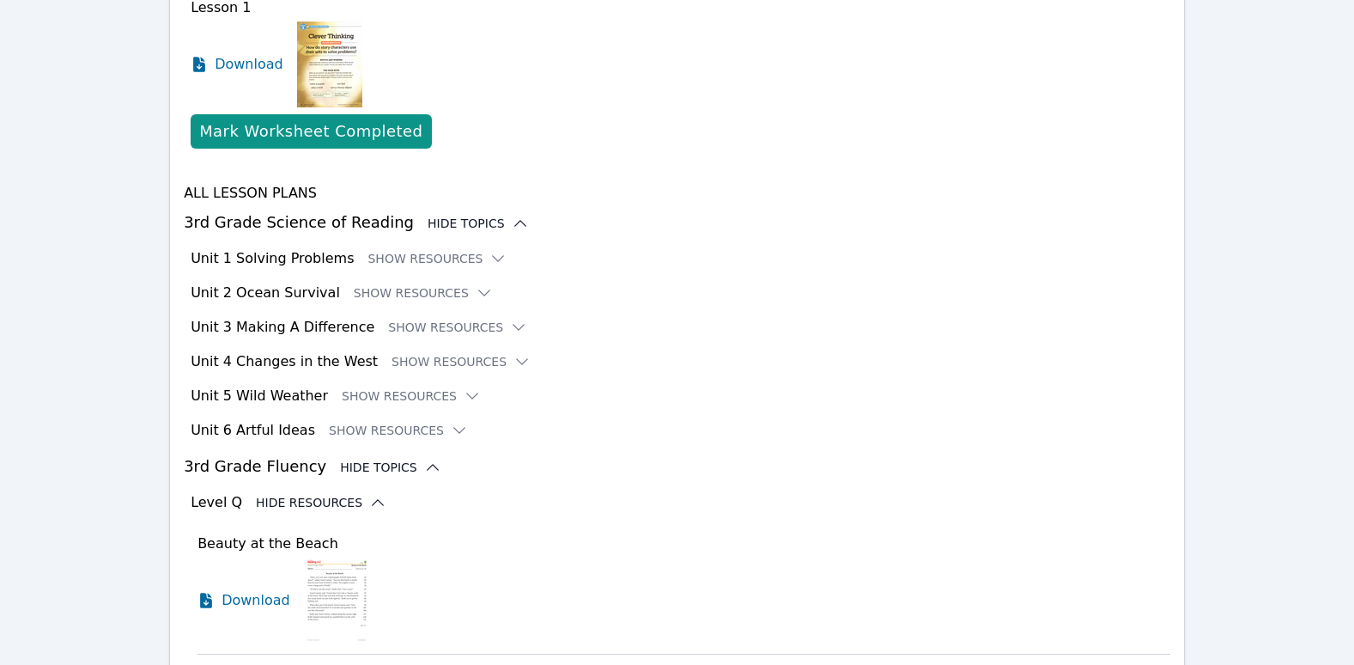
click at [369, 494] on icon at bounding box center [377, 502] width 17 height 17
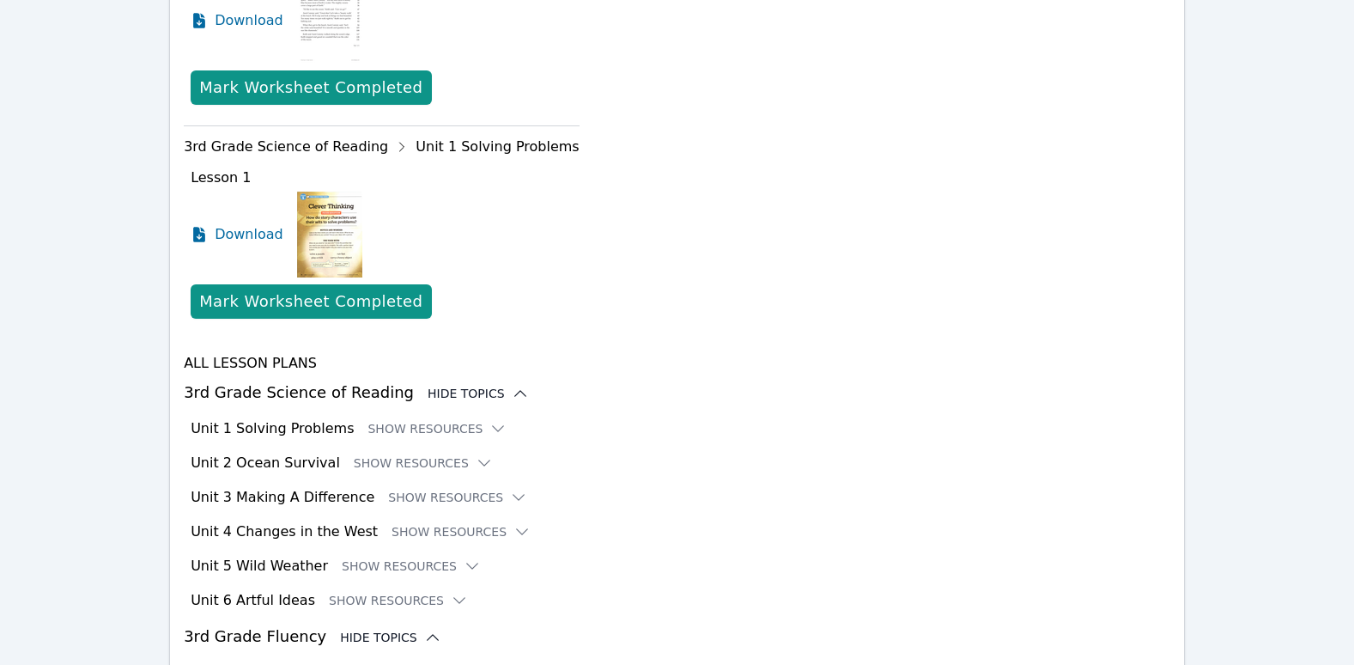
scroll to position [806, 0]
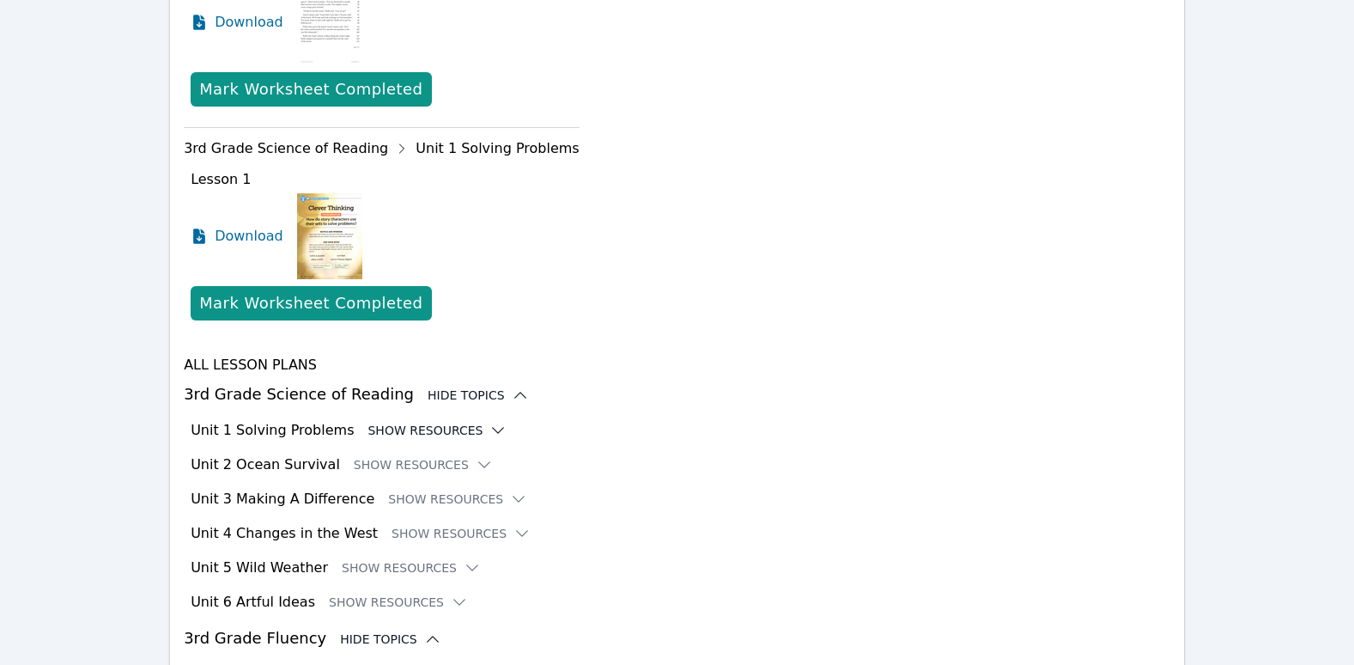
click at [490, 422] on icon at bounding box center [498, 430] width 17 height 17
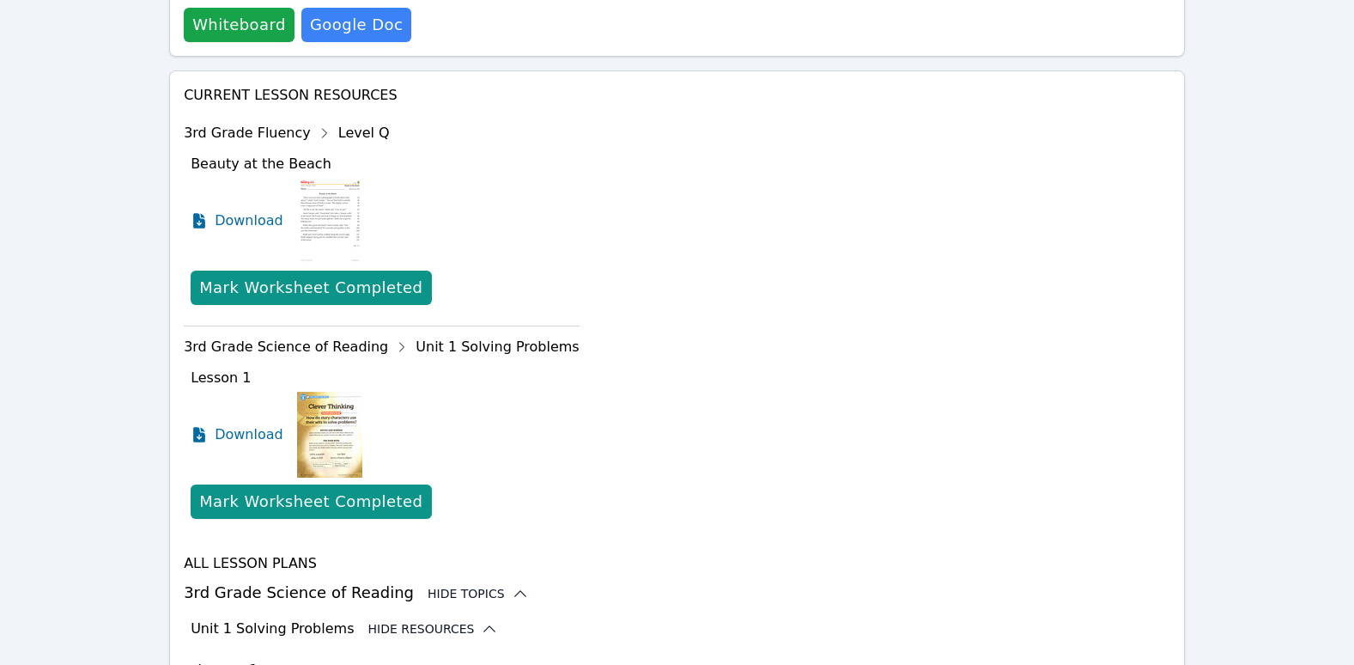
scroll to position [548, 0]
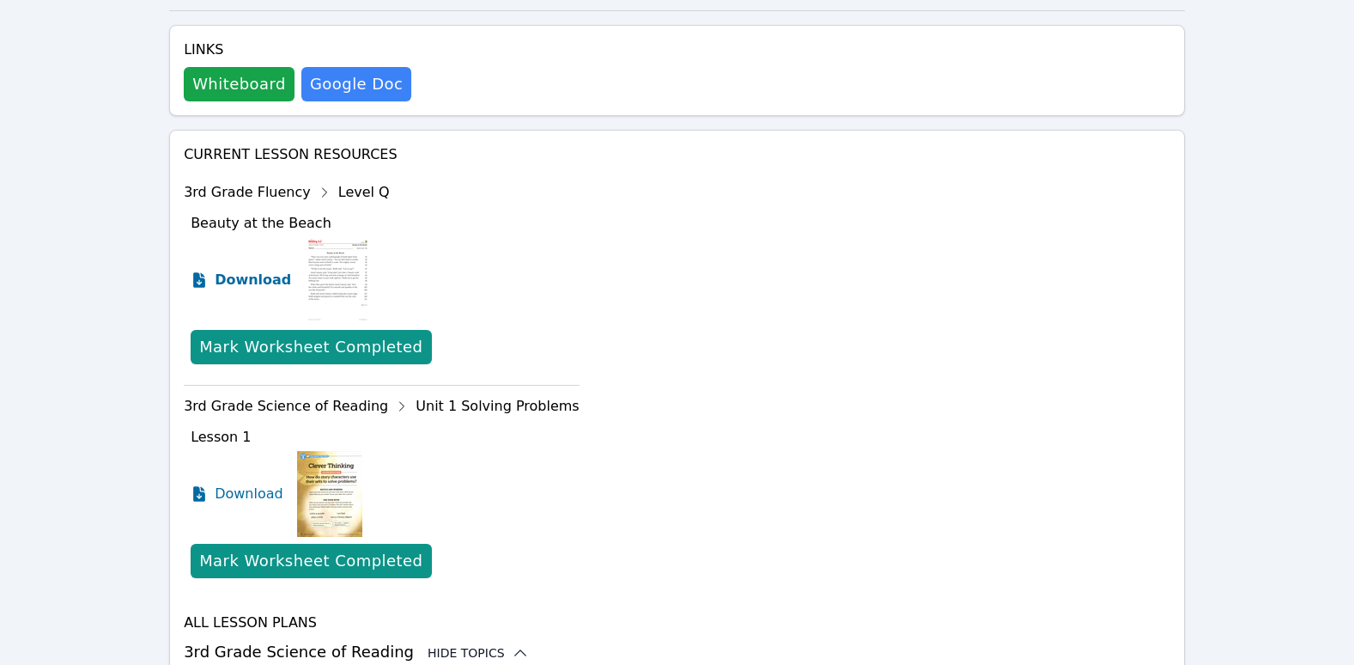
click at [254, 270] on span "Download" at bounding box center [253, 280] width 76 height 21
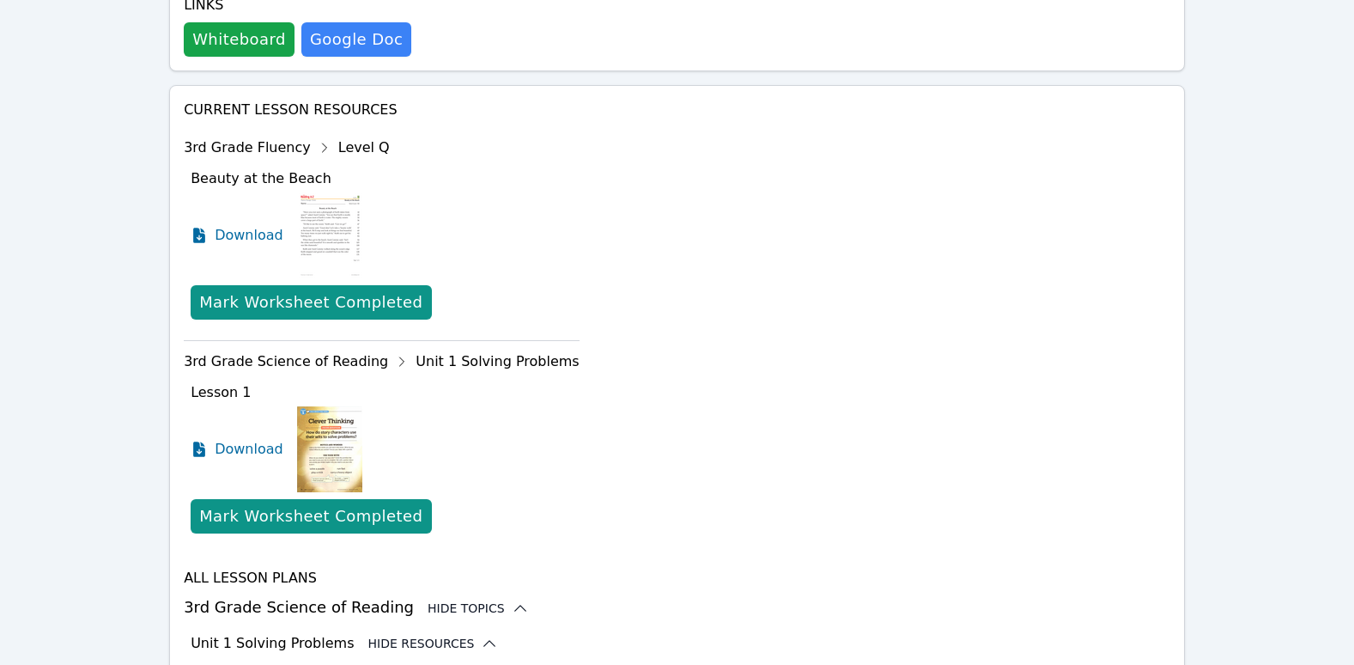
scroll to position [634, 0]
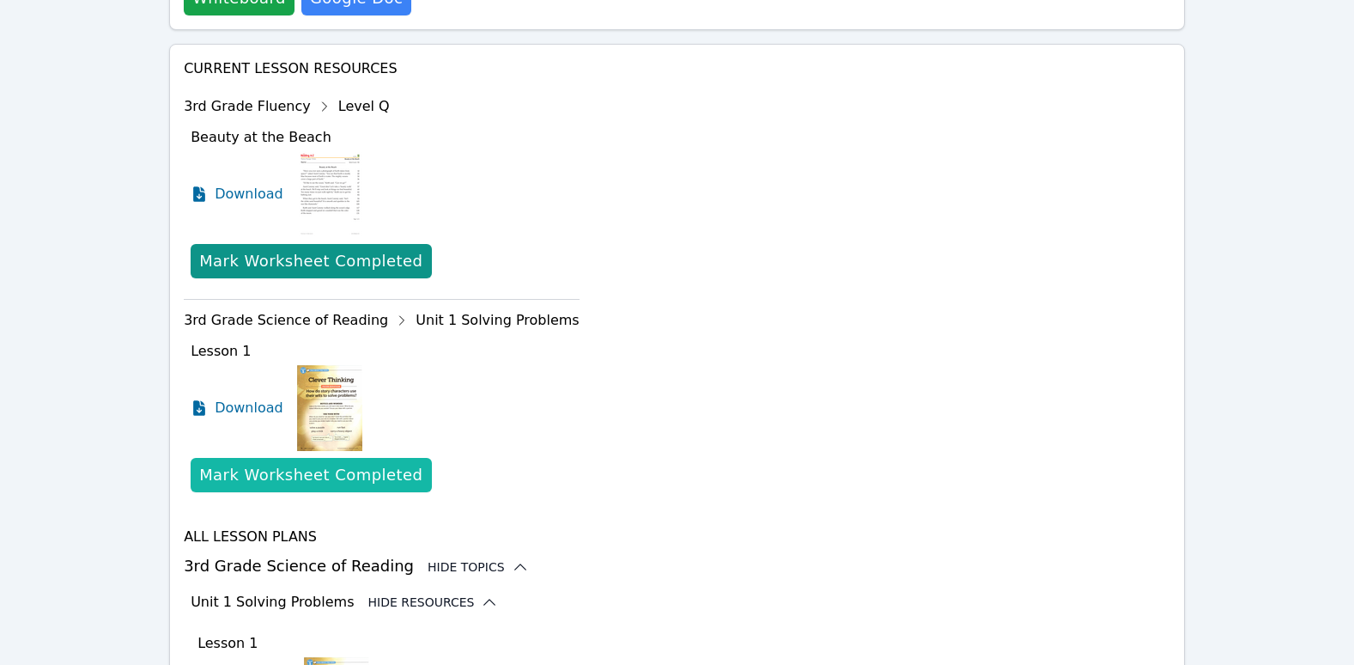
click at [372, 458] on button "Mark Worksheet Completed" at bounding box center [311, 475] width 240 height 34
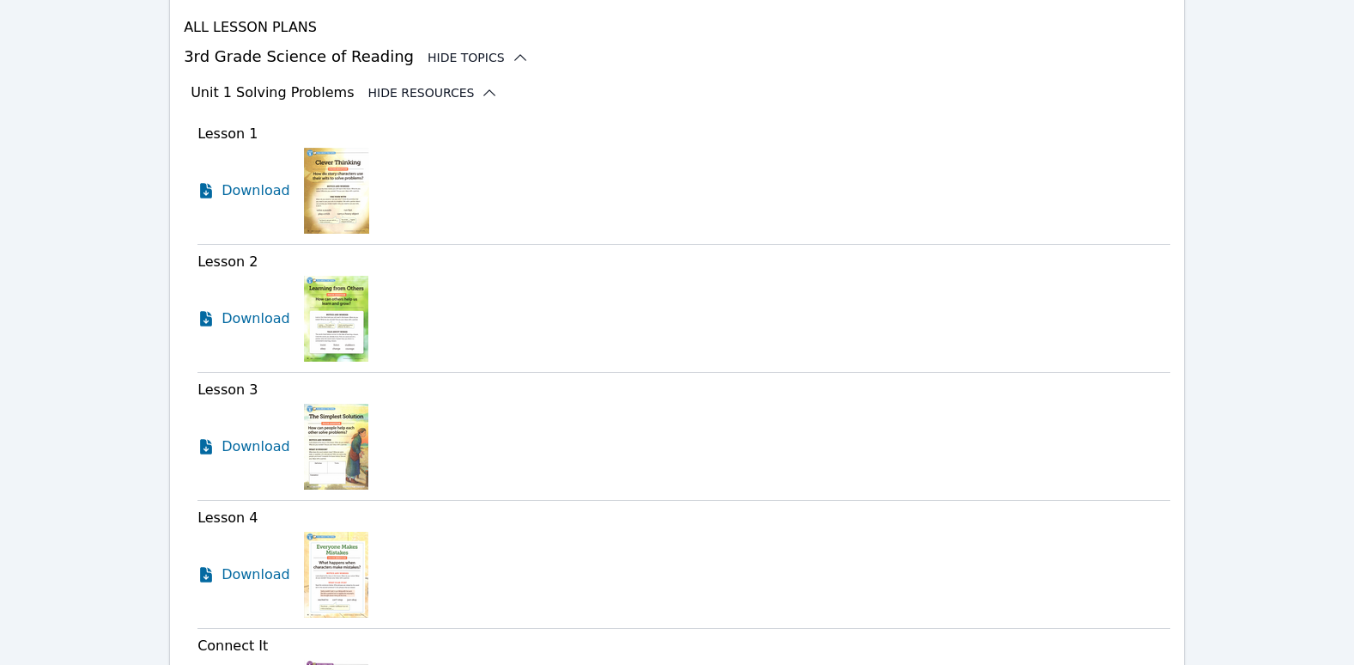
scroll to position [1149, 0]
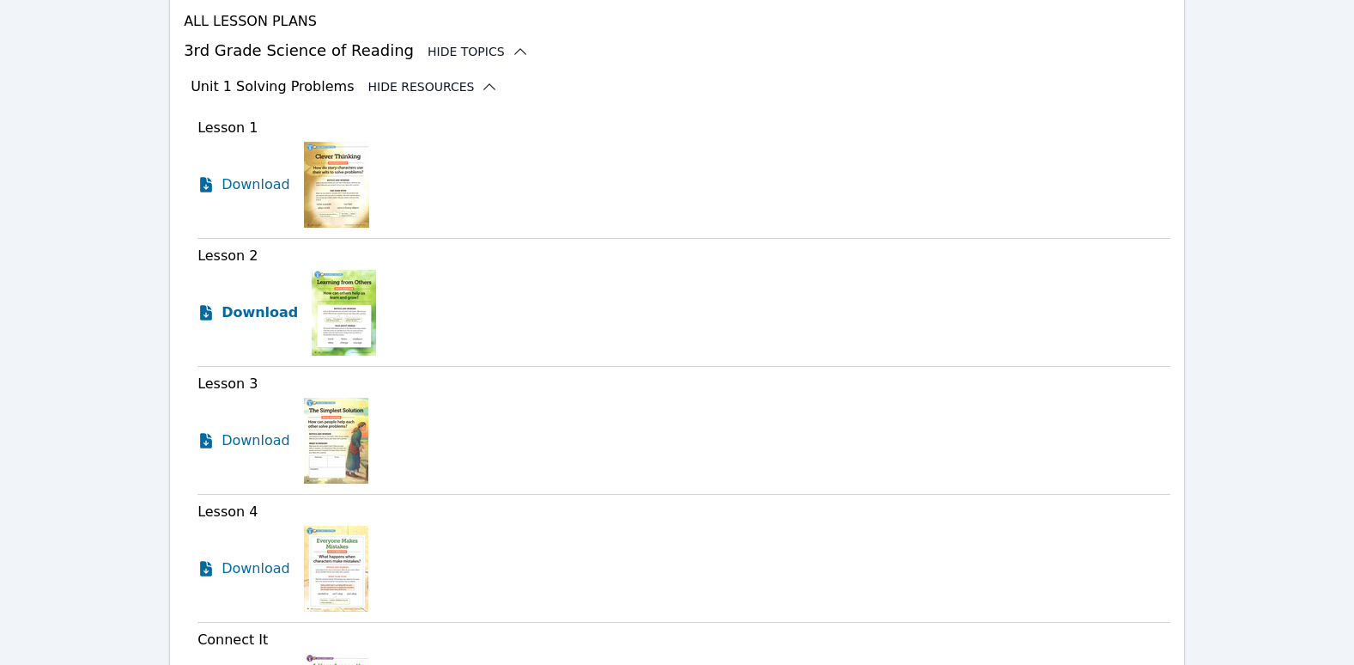
click at [255, 302] on span "Download" at bounding box center [260, 312] width 76 height 21
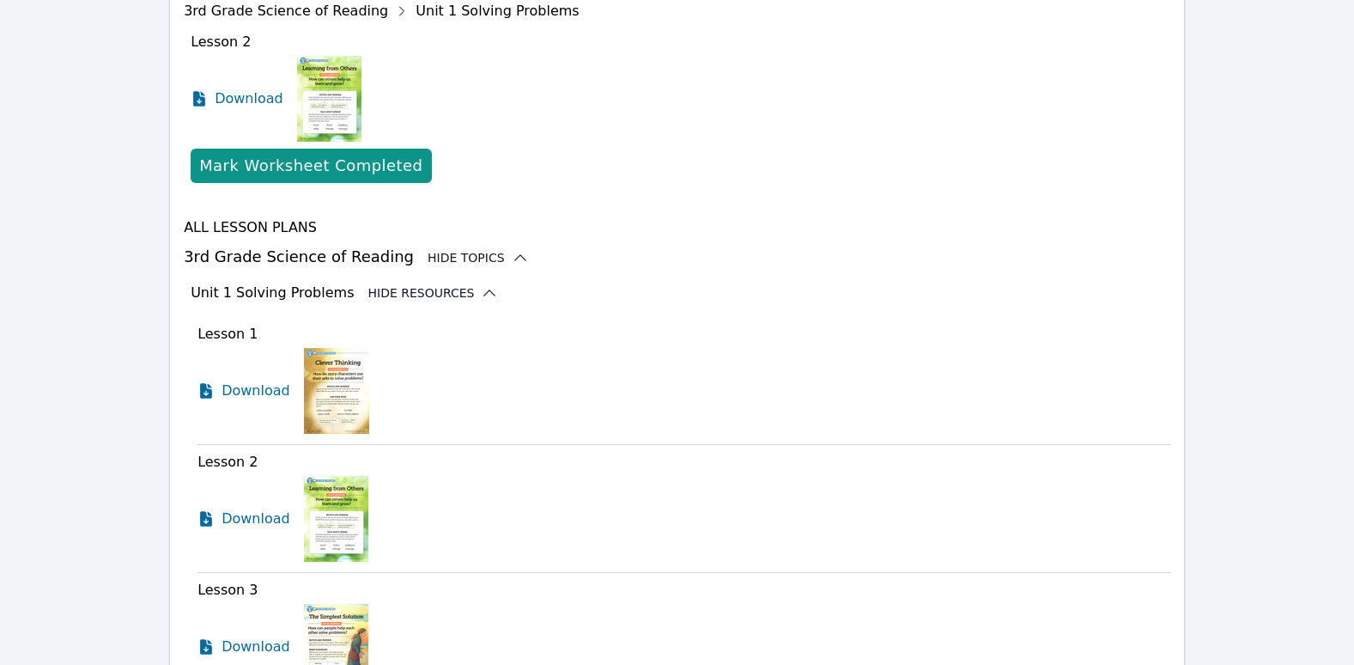
scroll to position [945, 0]
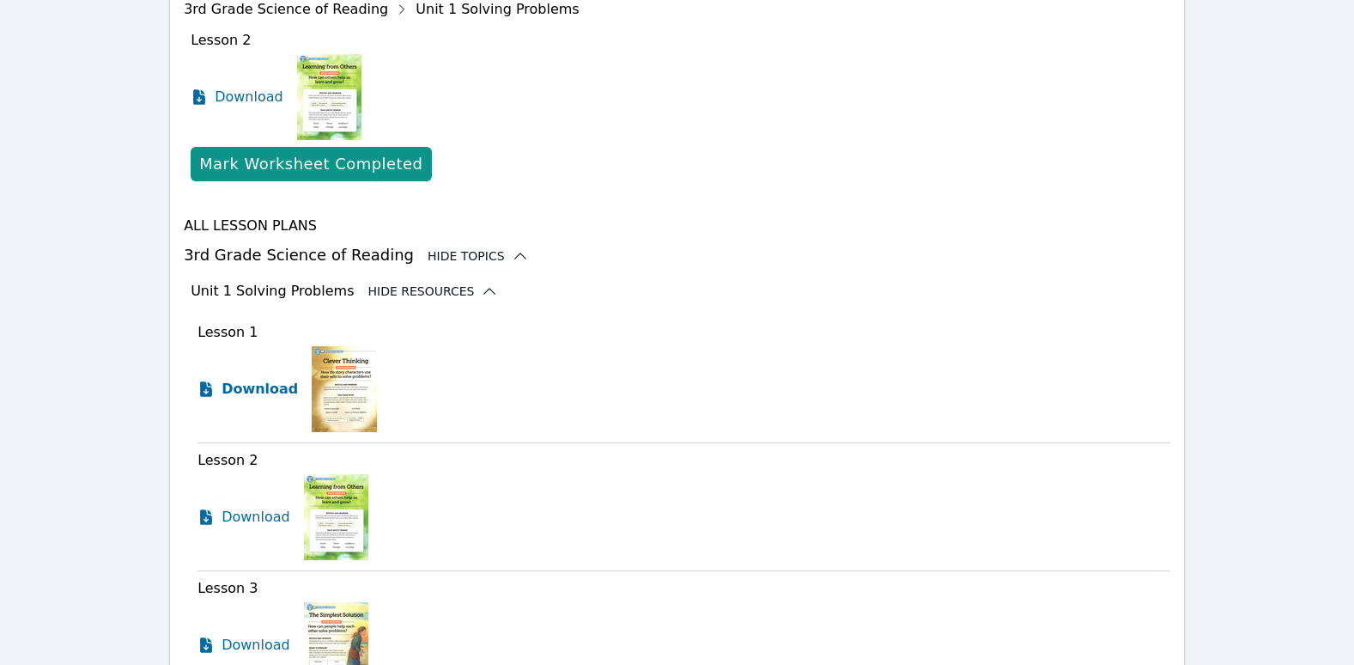
click at [249, 379] on span "Download" at bounding box center [260, 389] width 76 height 21
